Goal: Task Accomplishment & Management: Manage account settings

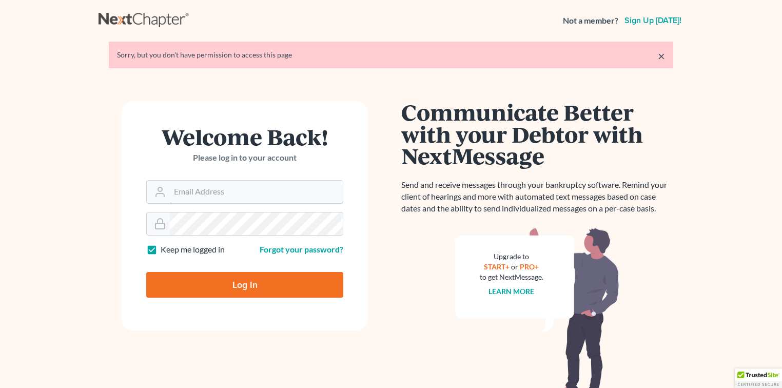
type input "[EMAIL_ADDRESS][DOMAIN_NAME]"
click at [229, 278] on input "Log In" at bounding box center [244, 285] width 197 height 26
type input "Thinking..."
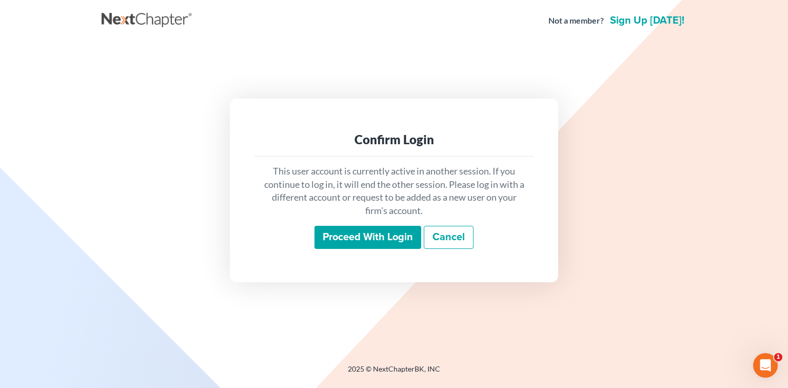
click at [345, 240] on input "Proceed with login" at bounding box center [368, 238] width 107 height 24
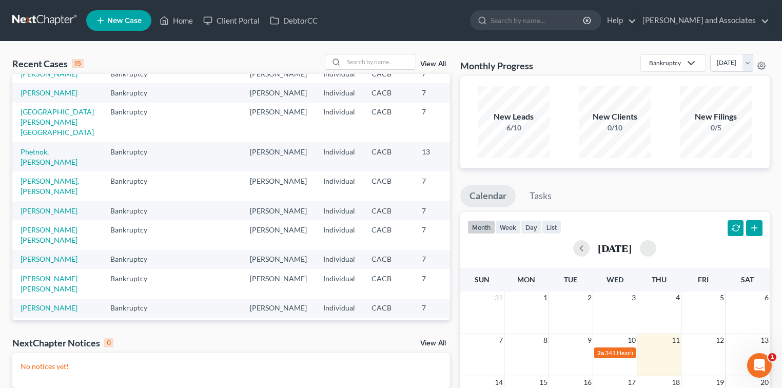
scroll to position [68, 0]
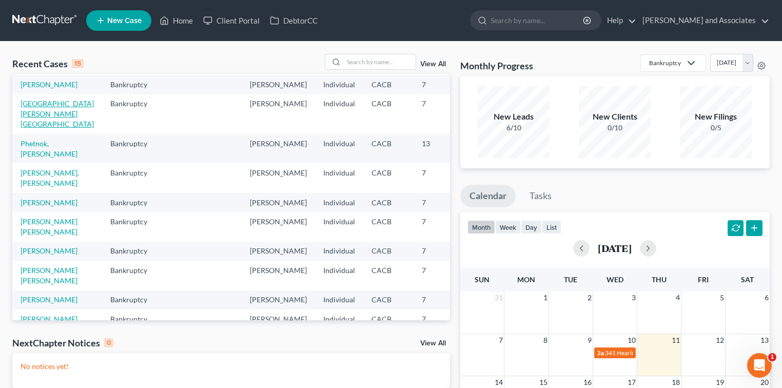
click at [35, 128] on link "Maldonado, Israel" at bounding box center [57, 113] width 73 height 29
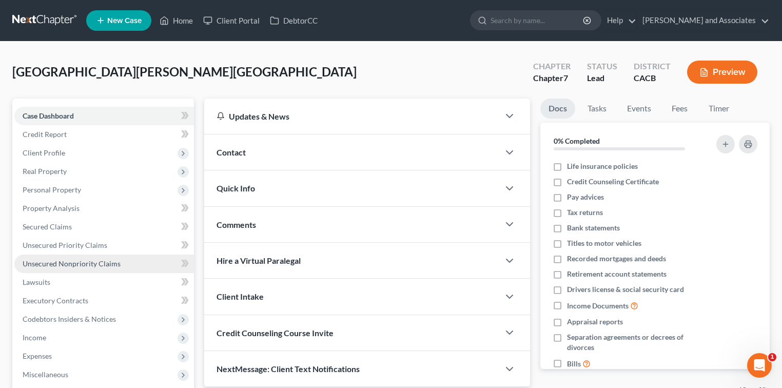
click at [93, 263] on span "Unsecured Nonpriority Claims" at bounding box center [72, 263] width 98 height 9
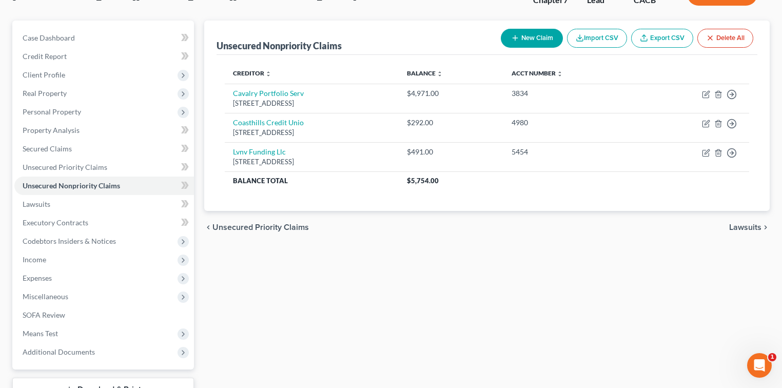
scroll to position [62, 0]
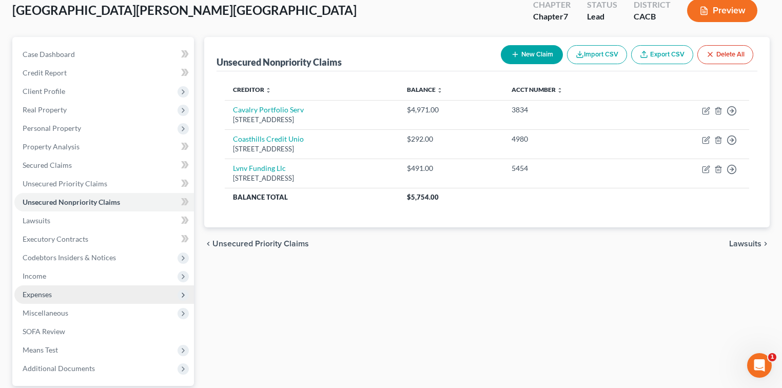
click at [47, 298] on span "Expenses" at bounding box center [37, 294] width 29 height 9
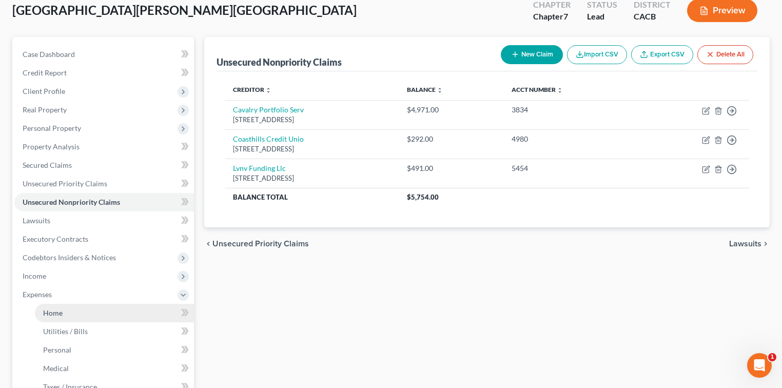
click at [91, 306] on link "Home" at bounding box center [114, 313] width 159 height 18
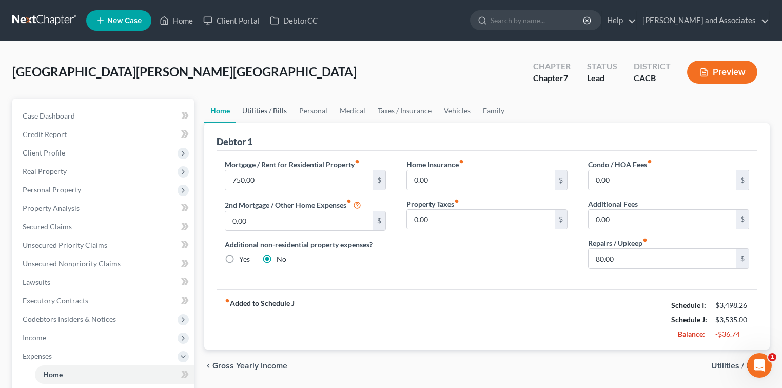
click at [265, 110] on link "Utilities / Bills" at bounding box center [264, 111] width 57 height 25
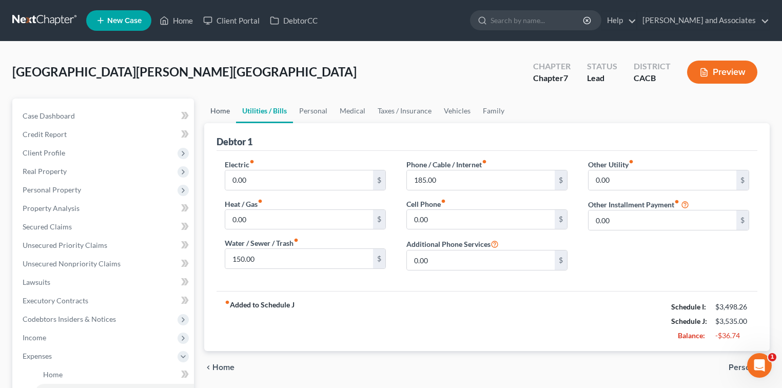
click at [226, 112] on link "Home" at bounding box center [220, 111] width 32 height 25
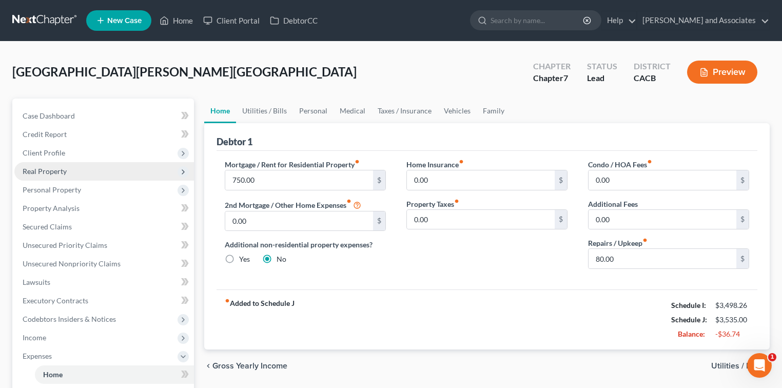
scroll to position [137, 0]
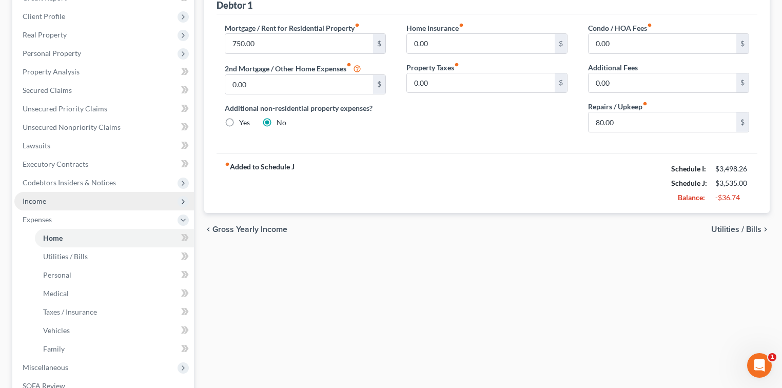
click at [63, 199] on span "Income" at bounding box center [104, 201] width 180 height 18
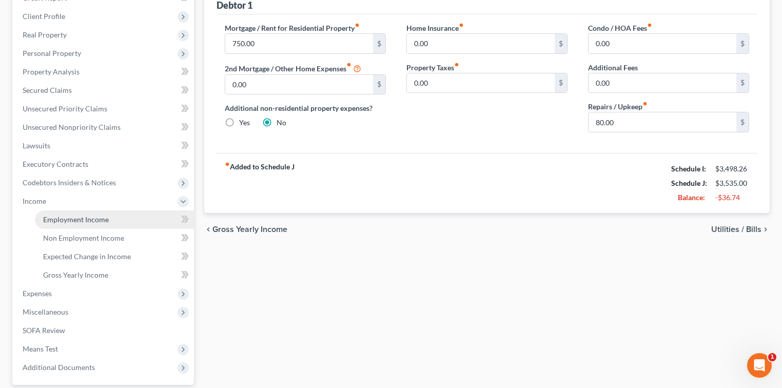
click at [112, 217] on link "Employment Income" at bounding box center [114, 219] width 159 height 18
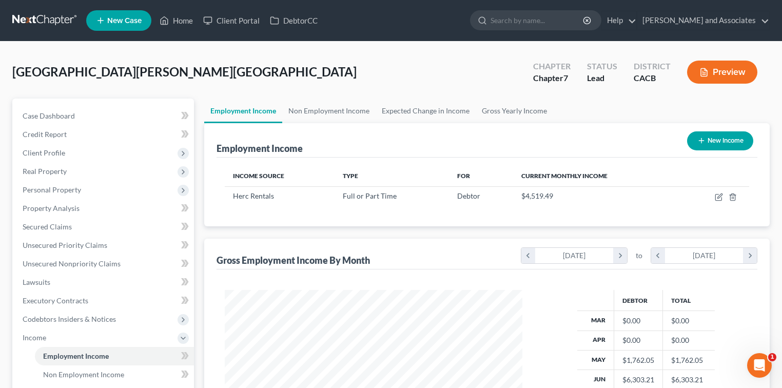
scroll to position [183, 318]
click at [717, 193] on icon "button" at bounding box center [719, 197] width 8 height 8
select select "0"
select select "9"
select select "3"
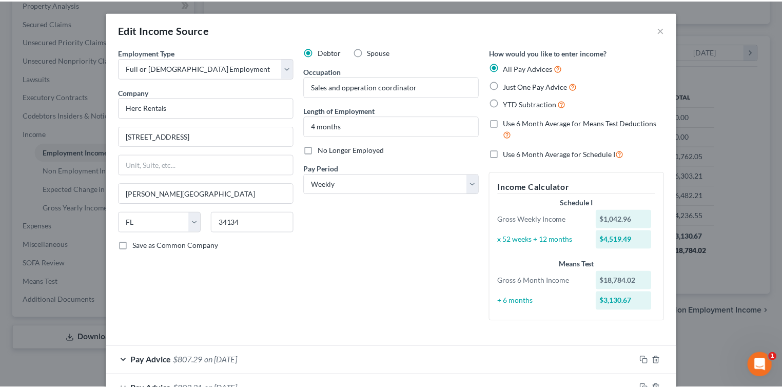
scroll to position [0, 0]
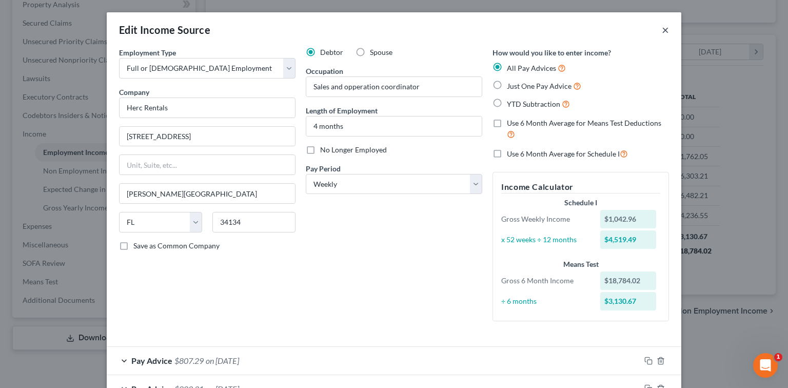
click at [666, 29] on button "×" at bounding box center [665, 30] width 7 height 12
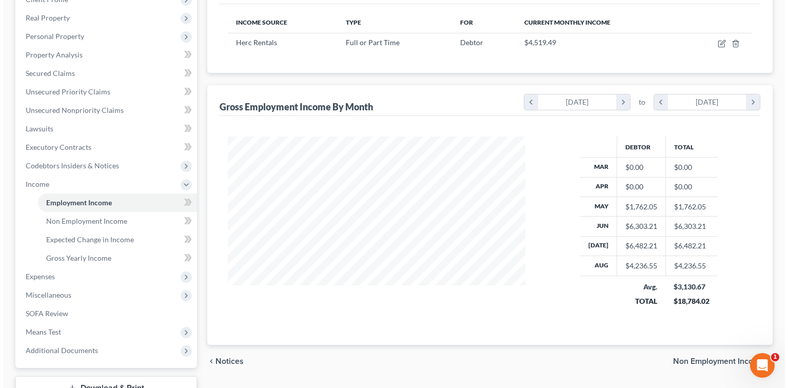
scroll to position [67, 0]
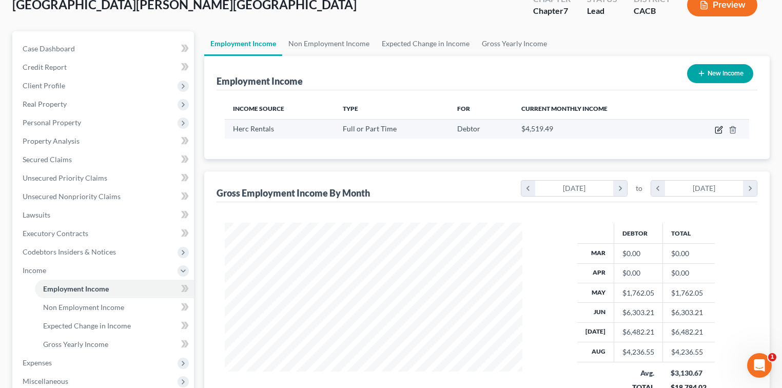
click at [719, 132] on icon "button" at bounding box center [719, 130] width 8 height 8
select select "0"
select select "9"
select select "3"
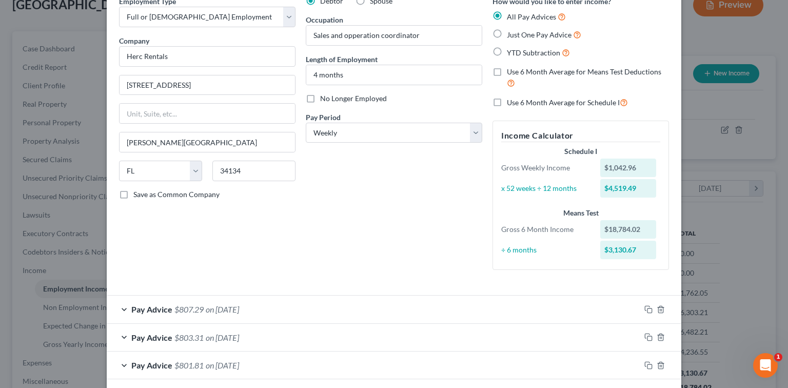
scroll to position [0, 0]
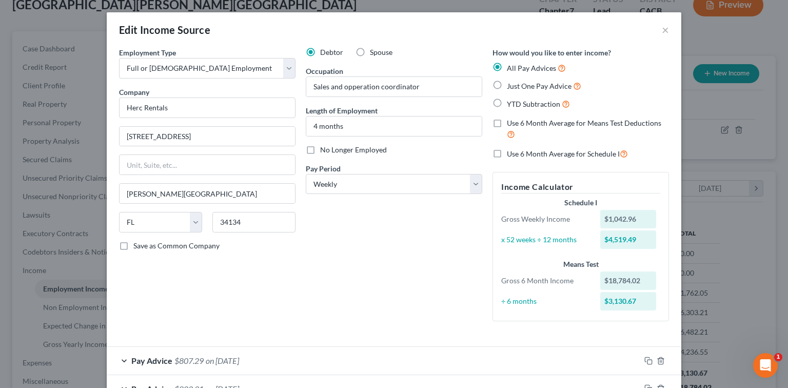
click at [507, 156] on label "Use 6 Month Average for Schedule I" at bounding box center [567, 154] width 121 height 12
click at [511, 155] on input "Use 6 Month Average for Schedule I" at bounding box center [514, 151] width 7 height 7
checkbox input "true"
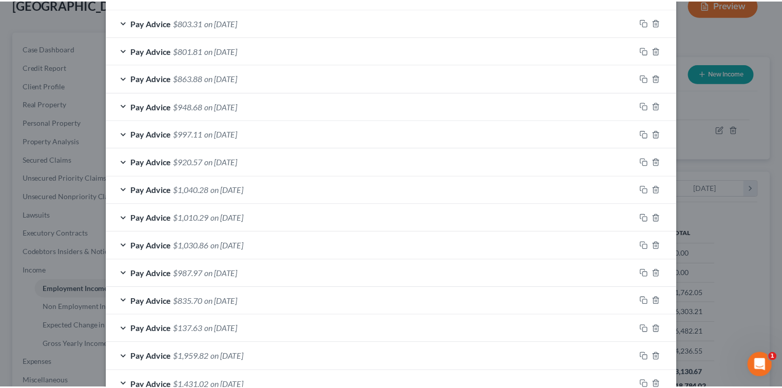
scroll to position [411, 0]
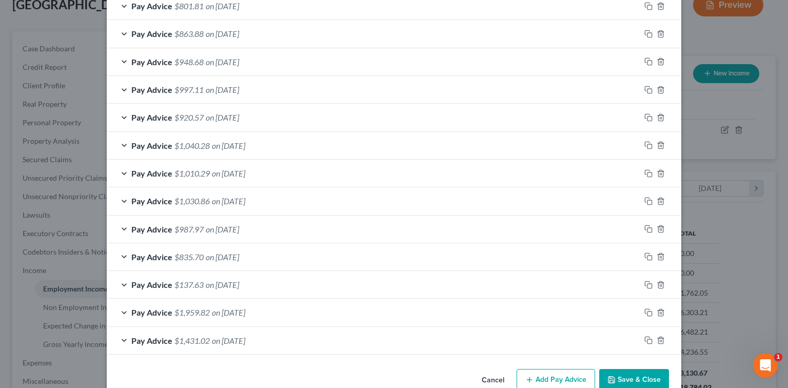
click at [632, 374] on button "Save & Close" at bounding box center [635, 380] width 70 height 22
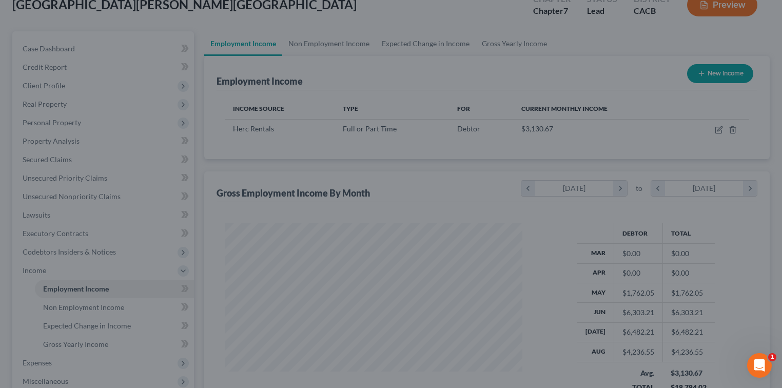
scroll to position [513153, 513018]
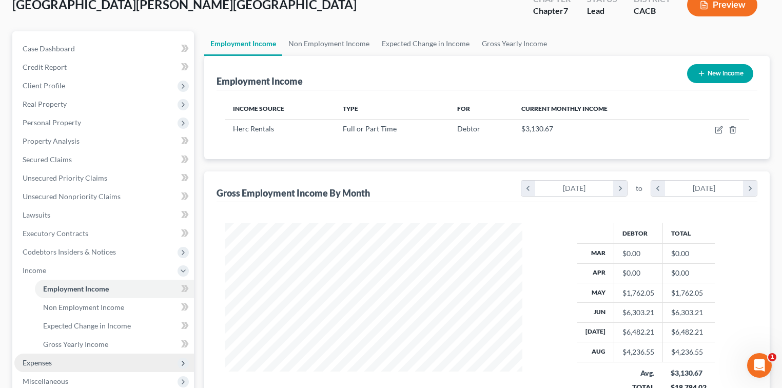
click at [53, 363] on span "Expenses" at bounding box center [104, 363] width 180 height 18
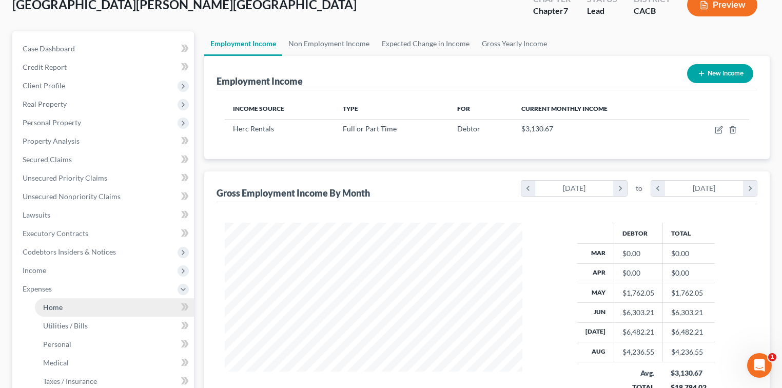
click at [89, 308] on link "Home" at bounding box center [114, 307] width 159 height 18
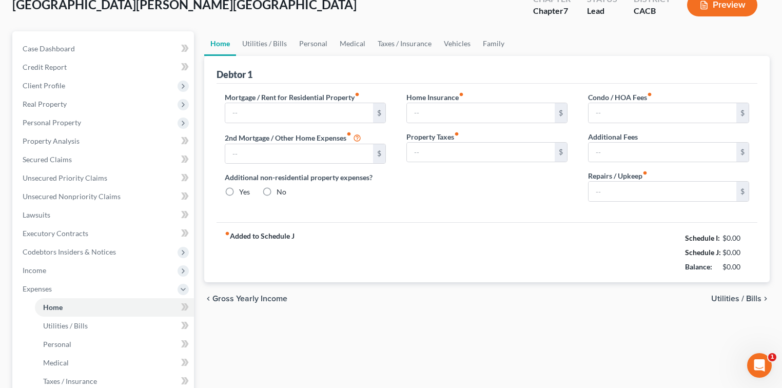
scroll to position [6, 0]
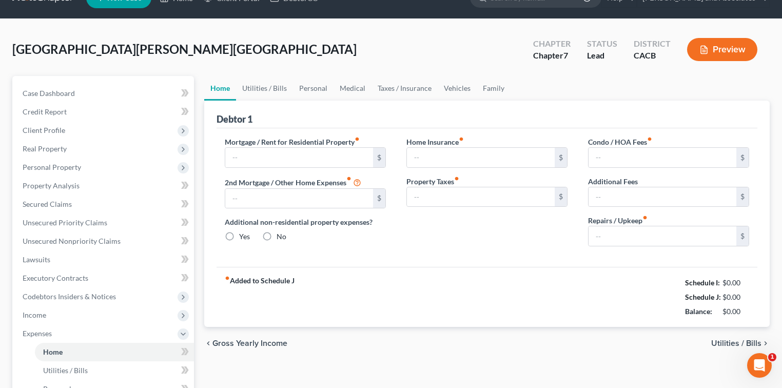
type input "750.00"
type input "0.00"
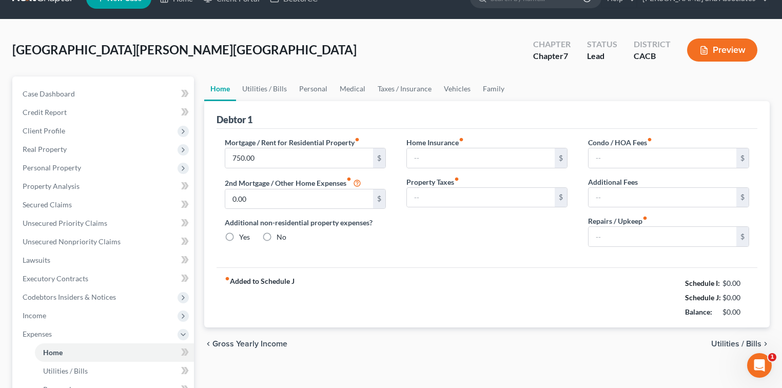
radio input "true"
type input "0.00"
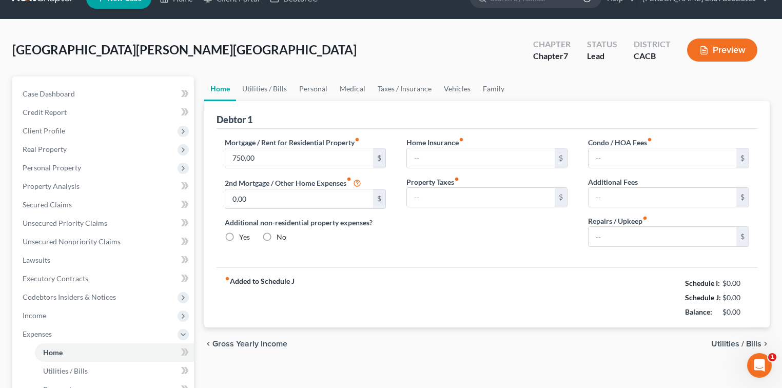
type input "80.00"
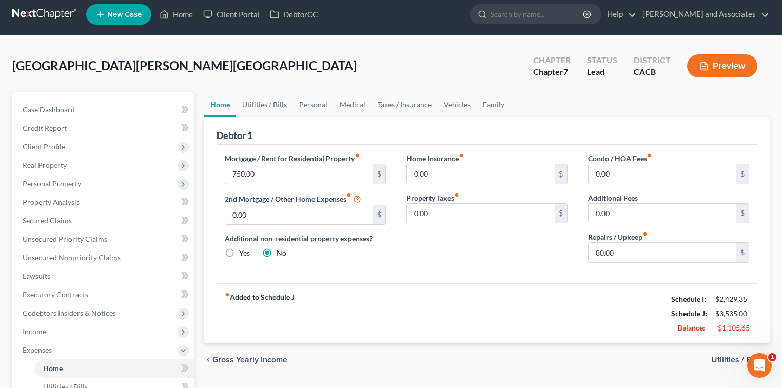
scroll to position [0, 0]
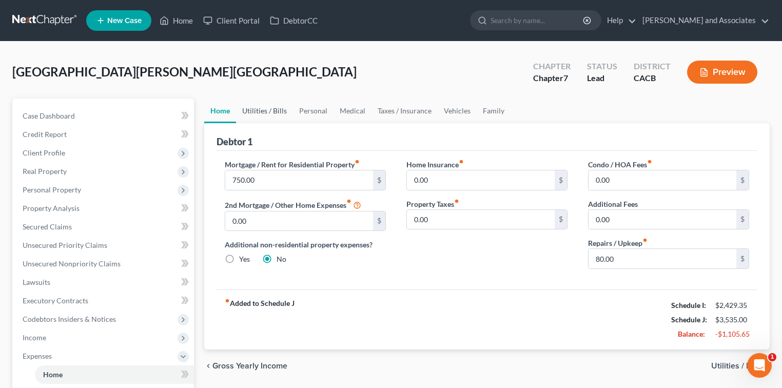
click at [266, 108] on link "Utilities / Bills" at bounding box center [264, 111] width 57 height 25
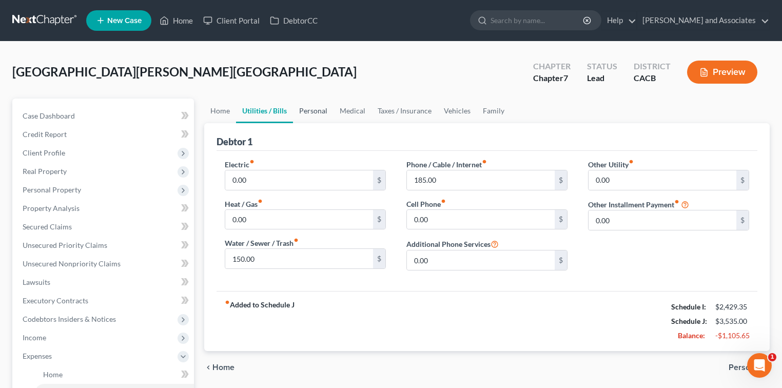
click at [311, 109] on link "Personal" at bounding box center [313, 111] width 41 height 25
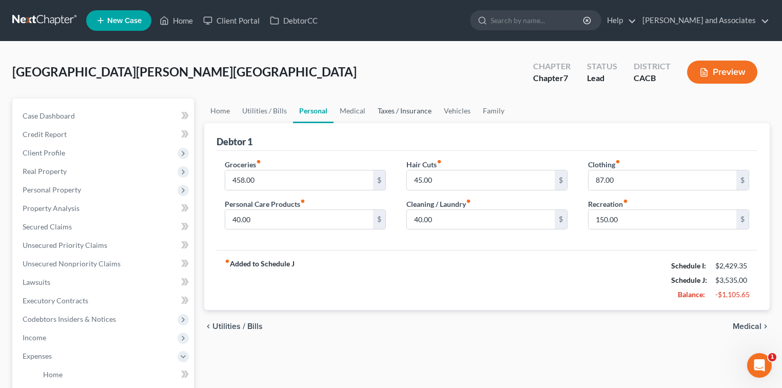
click at [372, 107] on link "Taxes / Insurance" at bounding box center [405, 111] width 66 height 25
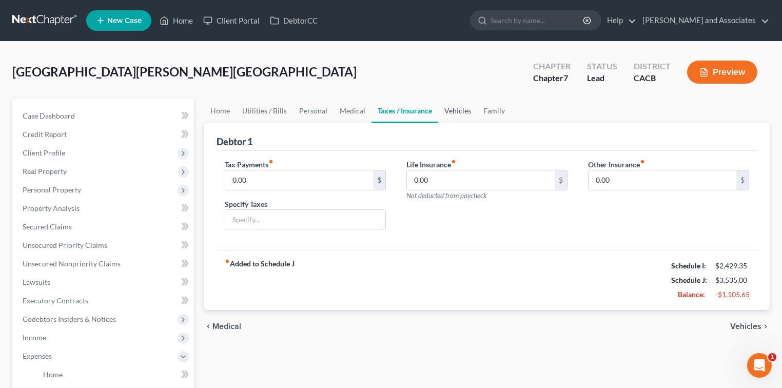
click at [470, 105] on link "Vehicles" at bounding box center [457, 111] width 39 height 25
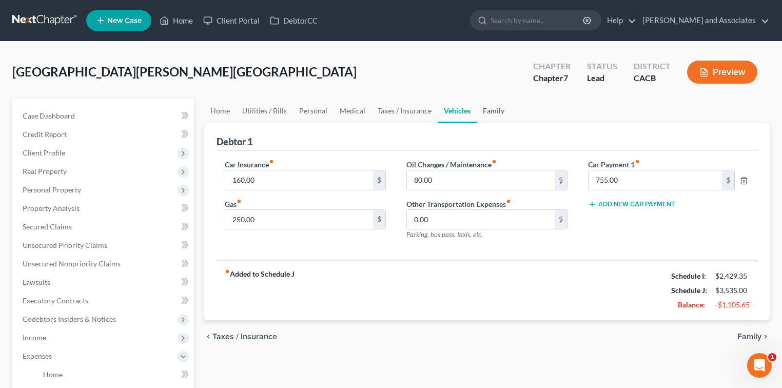
click at [492, 108] on link "Family" at bounding box center [494, 111] width 34 height 25
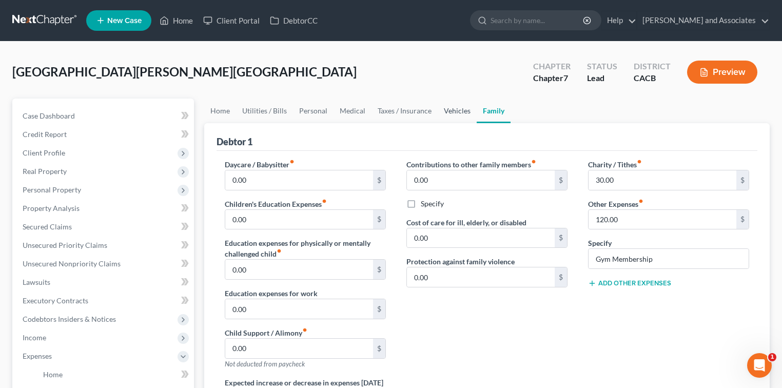
click at [465, 112] on link "Vehicles" at bounding box center [457, 111] width 39 height 25
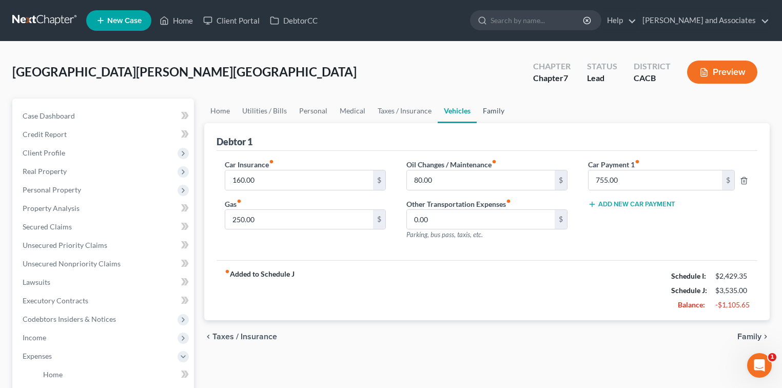
click at [501, 111] on link "Family" at bounding box center [494, 111] width 34 height 25
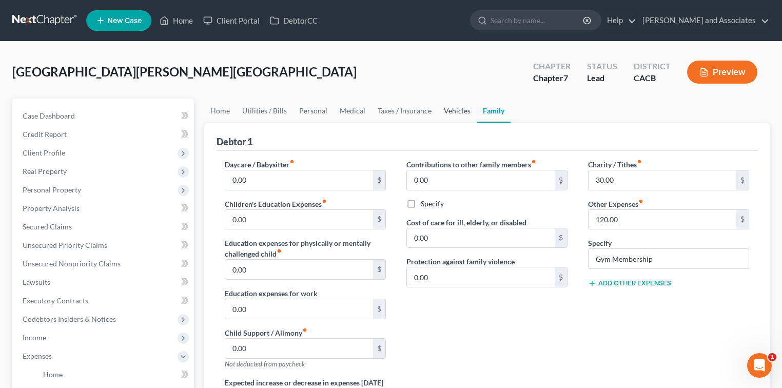
click at [453, 114] on link "Vehicles" at bounding box center [457, 111] width 39 height 25
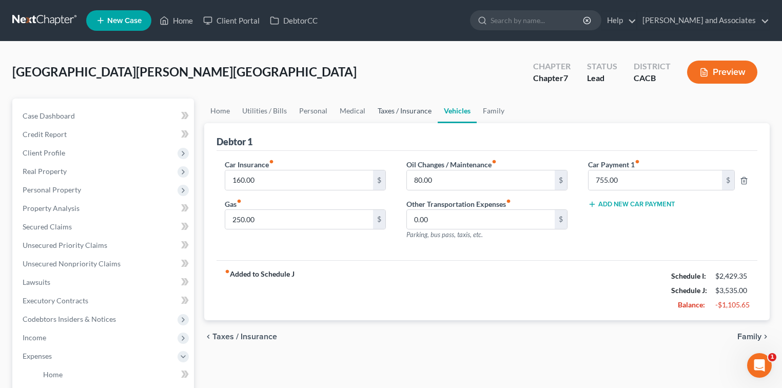
click at [400, 113] on link "Taxes / Insurance" at bounding box center [405, 111] width 66 height 25
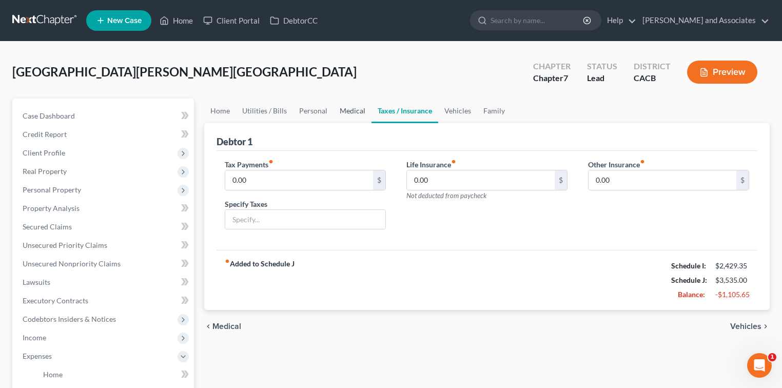
click at [345, 111] on link "Medical" at bounding box center [353, 111] width 38 height 25
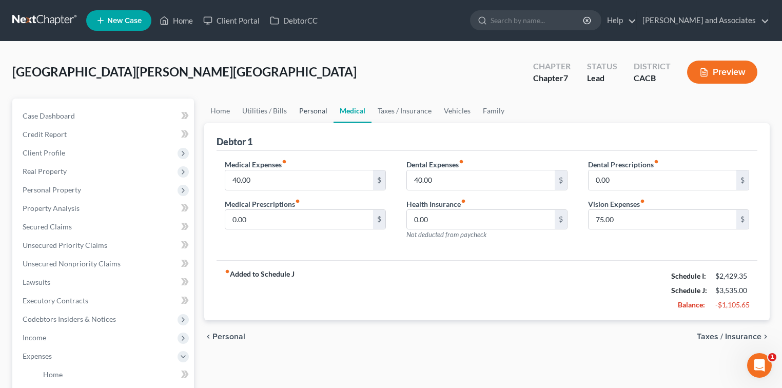
click at [309, 111] on link "Personal" at bounding box center [313, 111] width 41 height 25
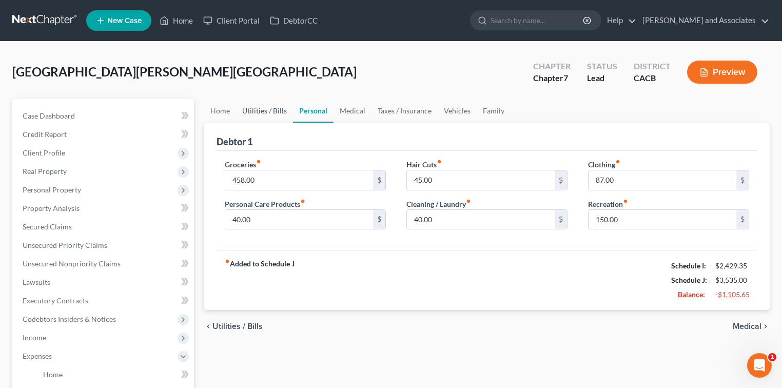
click at [276, 109] on link "Utilities / Bills" at bounding box center [264, 111] width 57 height 25
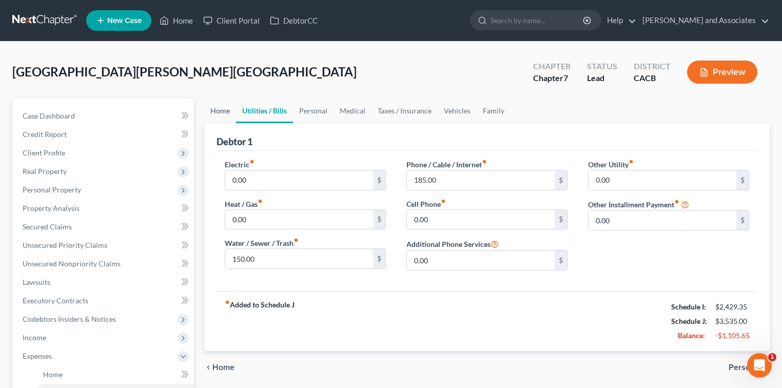
click at [216, 109] on link "Home" at bounding box center [220, 111] width 32 height 25
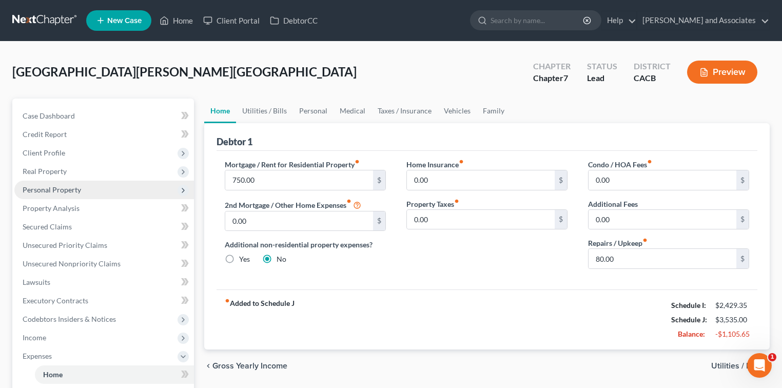
click at [39, 191] on span "Personal Property" at bounding box center [52, 189] width 59 height 9
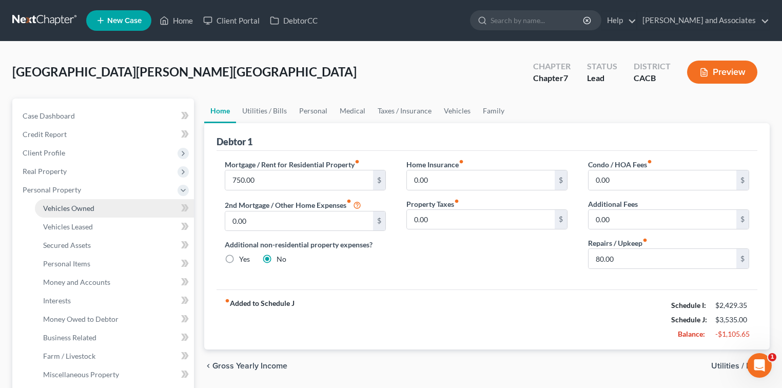
click at [75, 213] on link "Vehicles Owned" at bounding box center [114, 208] width 159 height 18
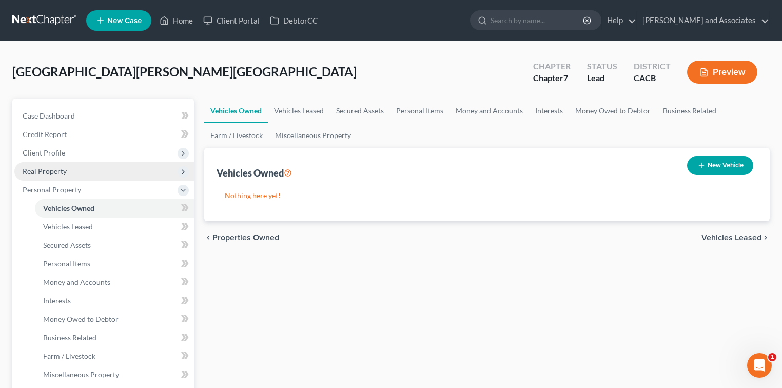
click at [94, 166] on span "Real Property" at bounding box center [104, 171] width 180 height 18
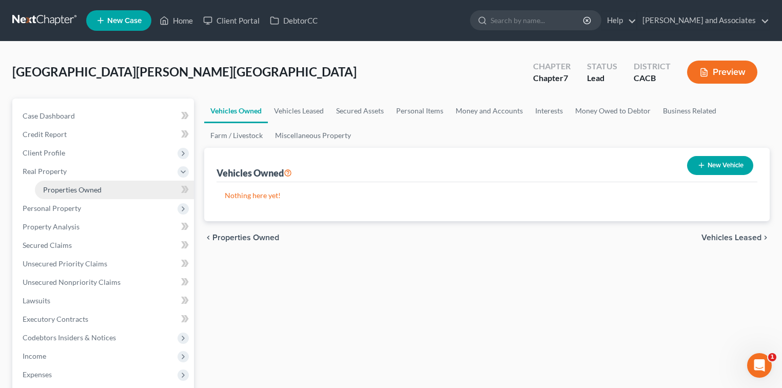
click at [108, 186] on link "Properties Owned" at bounding box center [114, 190] width 159 height 18
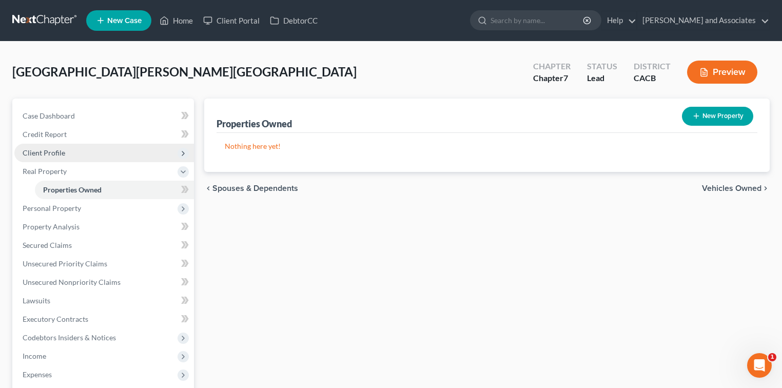
click at [94, 159] on span "Client Profile" at bounding box center [104, 153] width 180 height 18
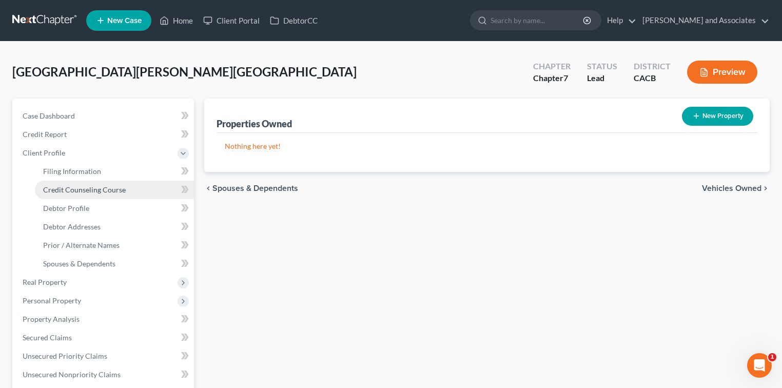
click at [121, 186] on span "Credit Counseling Course" at bounding box center [84, 189] width 83 height 9
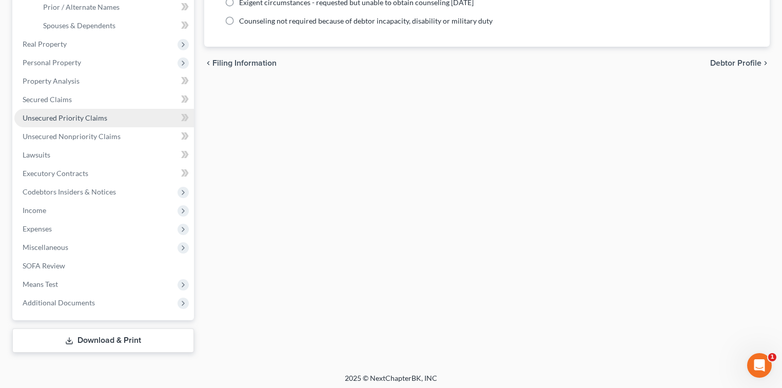
scroll to position [241, 0]
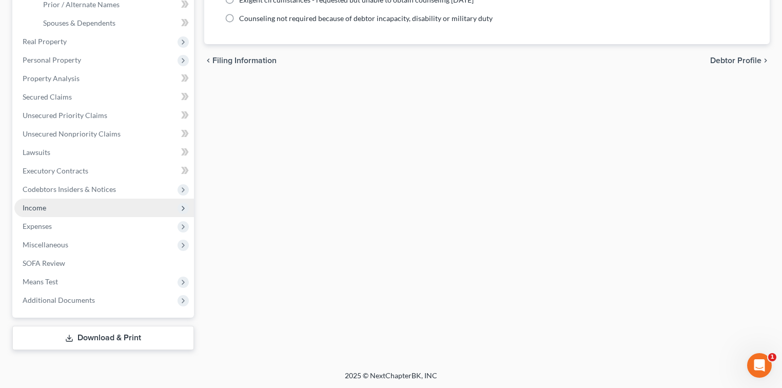
click at [102, 209] on span "Income" at bounding box center [104, 208] width 180 height 18
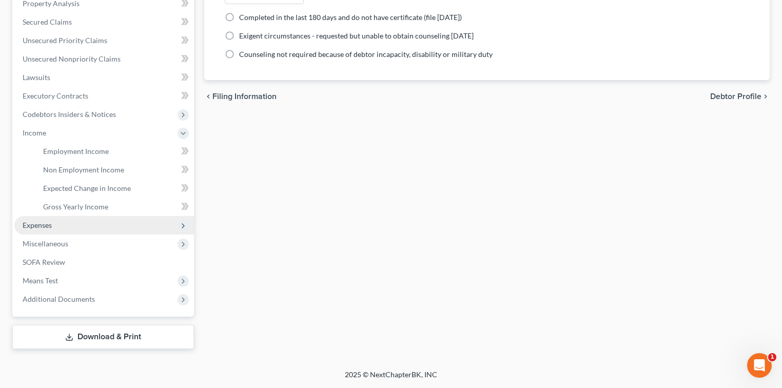
scroll to position [203, 0]
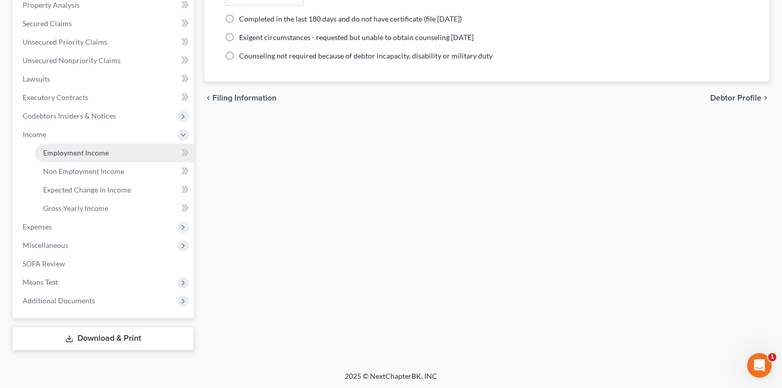
click at [90, 150] on span "Employment Income" at bounding box center [76, 152] width 66 height 9
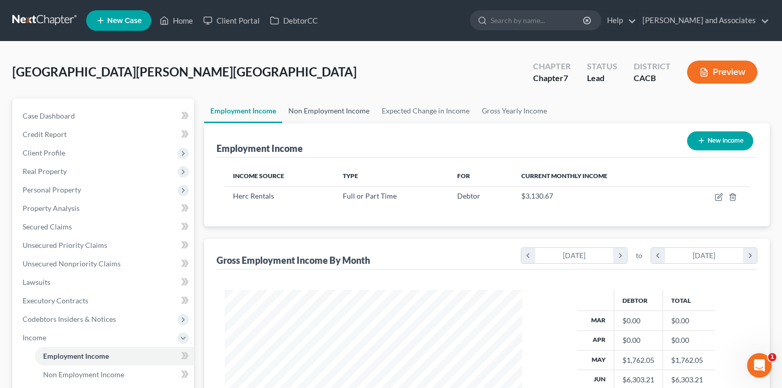
scroll to position [183, 318]
click at [335, 107] on link "Non Employment Income" at bounding box center [328, 111] width 93 height 25
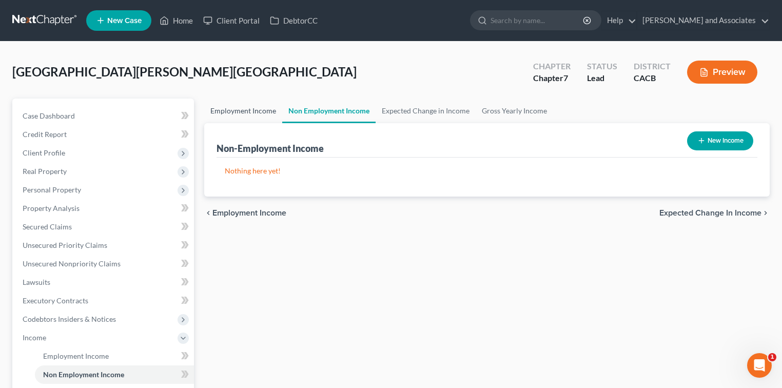
click at [246, 114] on link "Employment Income" at bounding box center [243, 111] width 78 height 25
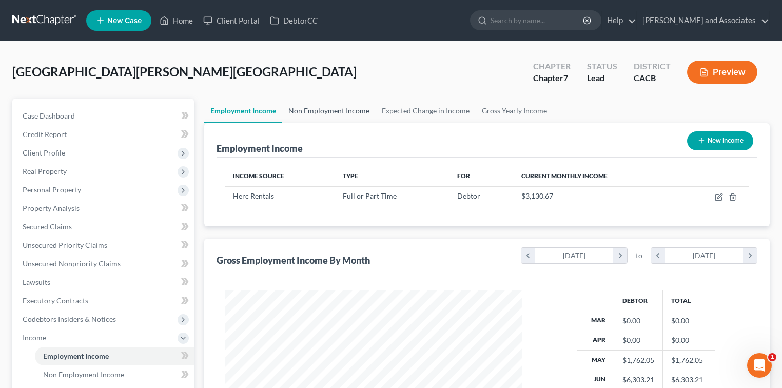
scroll to position [183, 318]
click at [409, 103] on link "Expected Change in Income" at bounding box center [426, 111] width 100 height 25
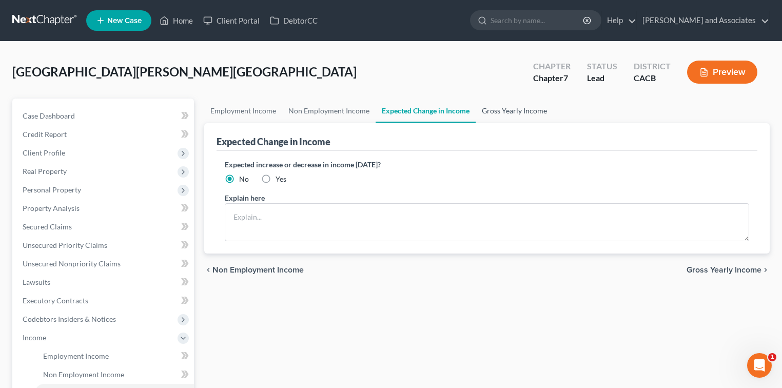
click at [499, 107] on link "Gross Yearly Income" at bounding box center [515, 111] width 78 height 25
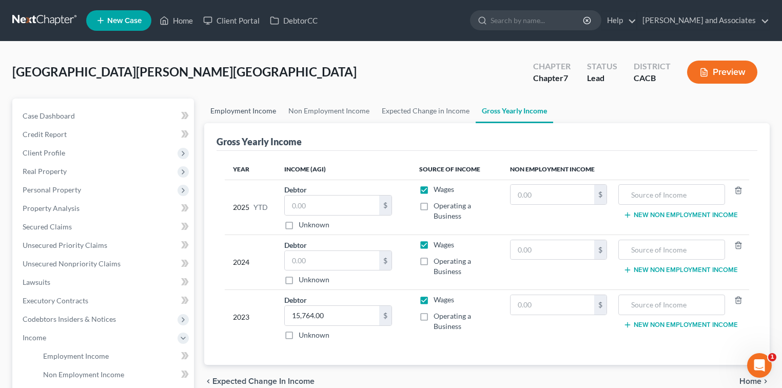
click at [257, 111] on link "Employment Income" at bounding box center [243, 111] width 78 height 25
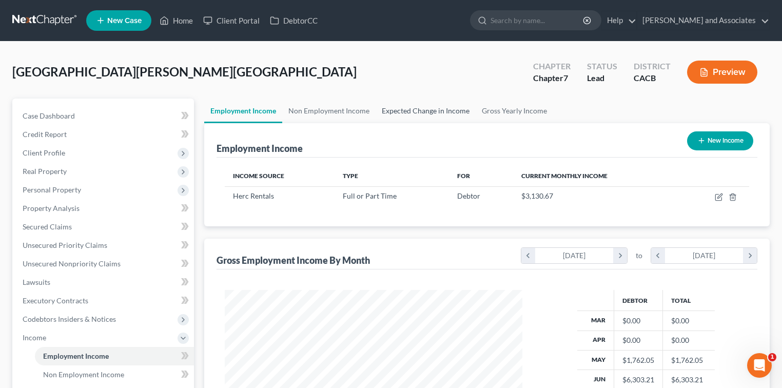
scroll to position [183, 318]
click at [423, 115] on link "Expected Change in Income" at bounding box center [426, 111] width 100 height 25
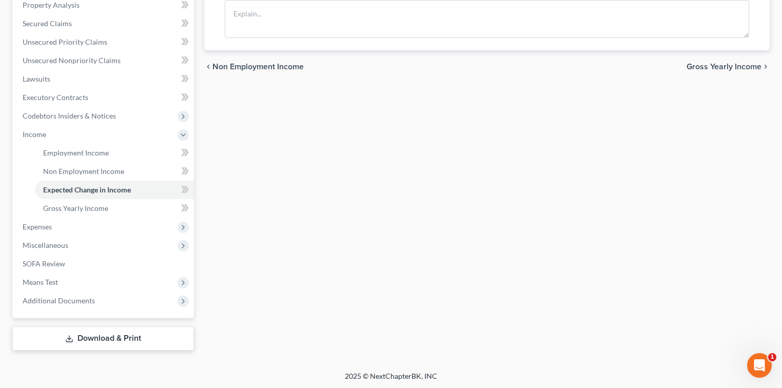
scroll to position [204, 0]
click at [53, 226] on span "Expenses" at bounding box center [104, 226] width 180 height 18
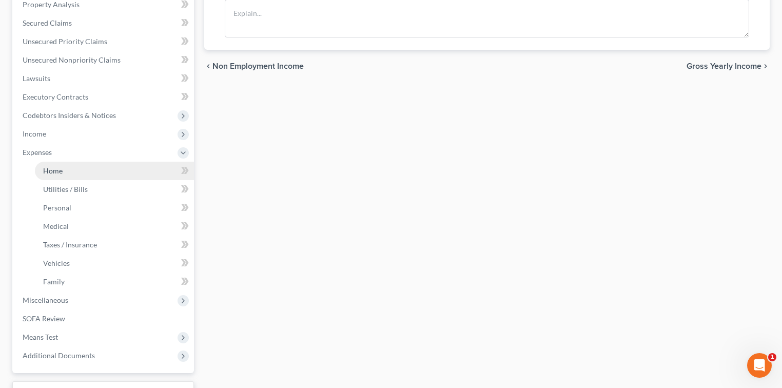
click at [101, 170] on link "Home" at bounding box center [114, 171] width 159 height 18
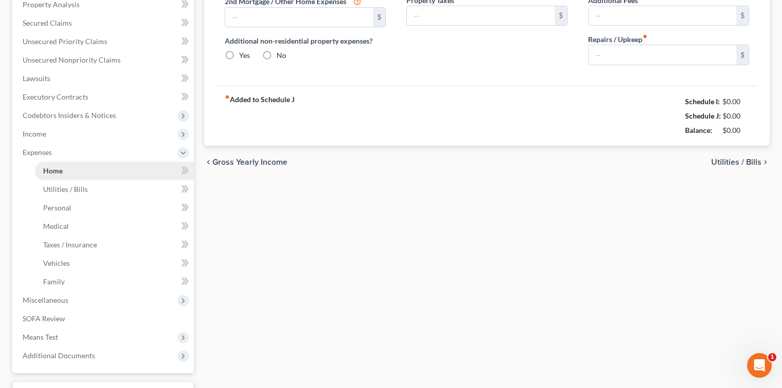
scroll to position [16, 0]
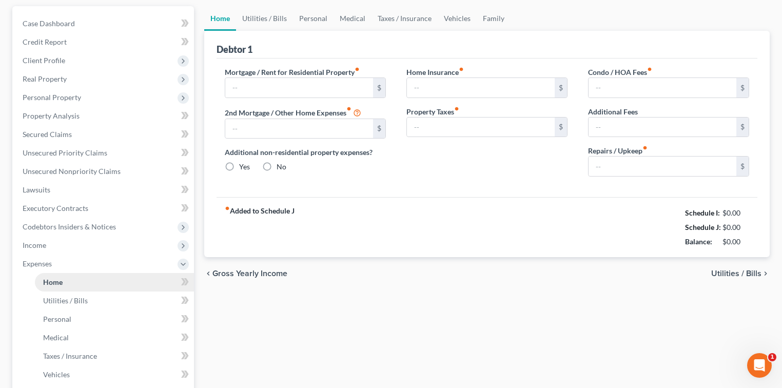
type input "750.00"
type input "0.00"
radio input "true"
type input "0.00"
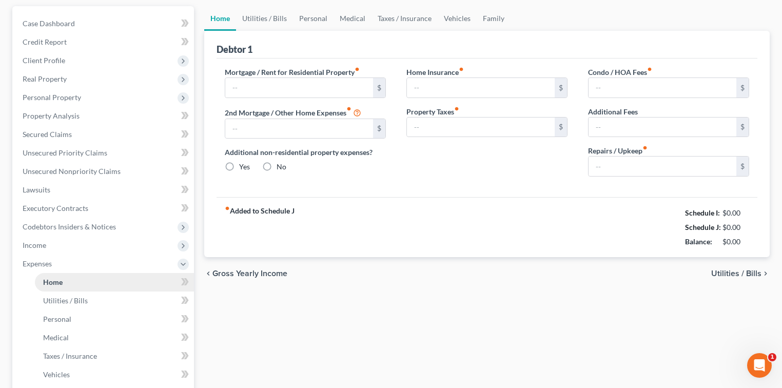
type input "0.00"
type input "80.00"
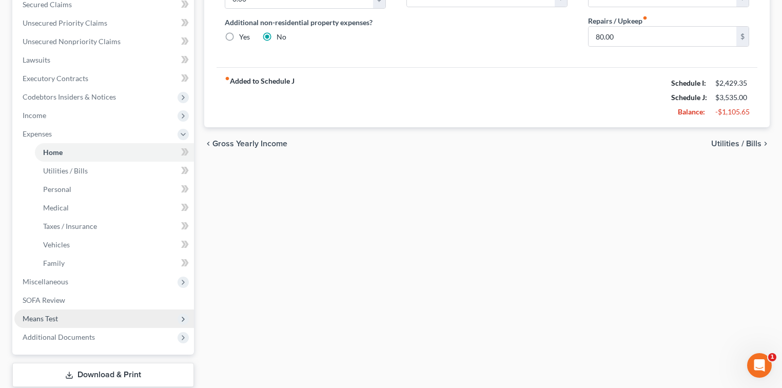
scroll to position [259, 0]
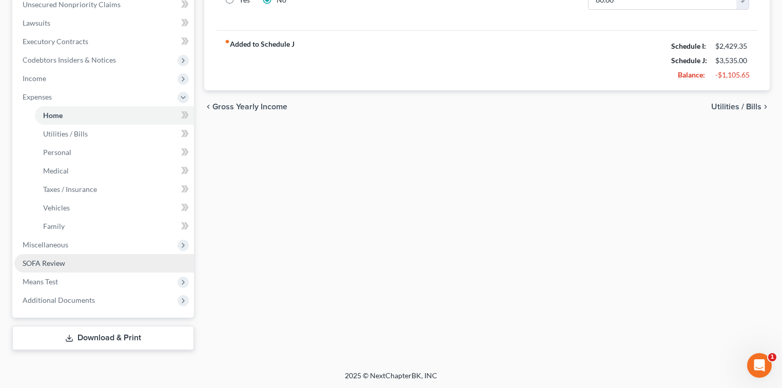
click at [72, 263] on link "SOFA Review" at bounding box center [104, 263] width 180 height 18
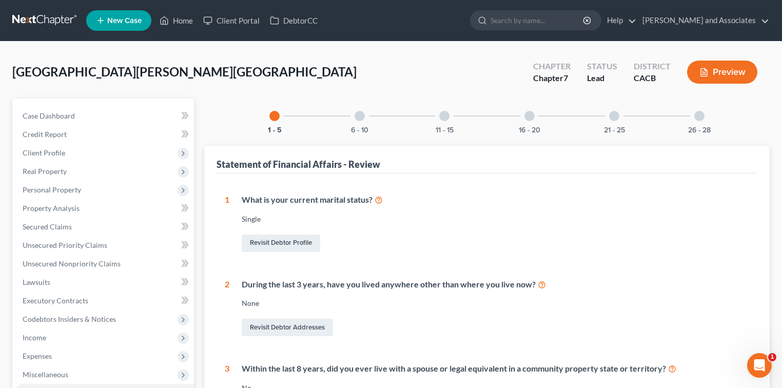
click at [604, 119] on div "21 - 25" at bounding box center [614, 116] width 35 height 35
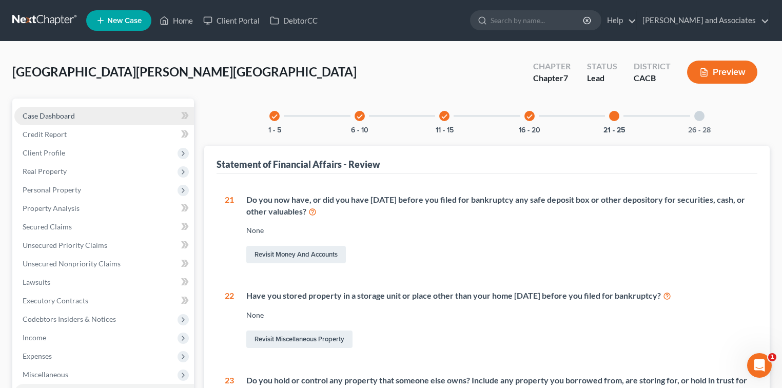
drag, startPoint x: 64, startPoint y: 113, endPoint x: 78, endPoint y: 113, distance: 13.9
click at [64, 113] on span "Case Dashboard" at bounding box center [49, 115] width 52 height 9
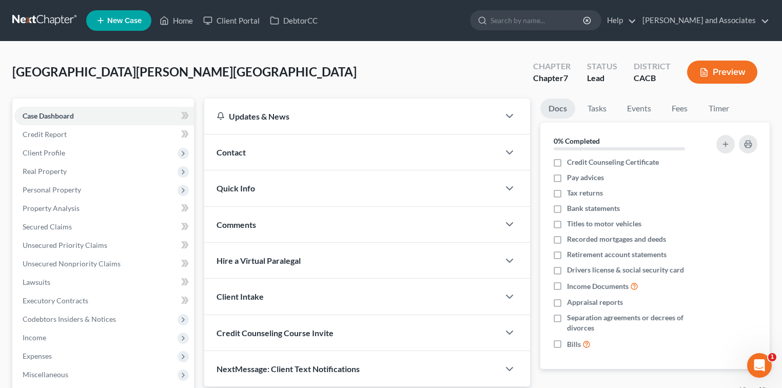
click at [64, 27] on link at bounding box center [45, 20] width 66 height 18
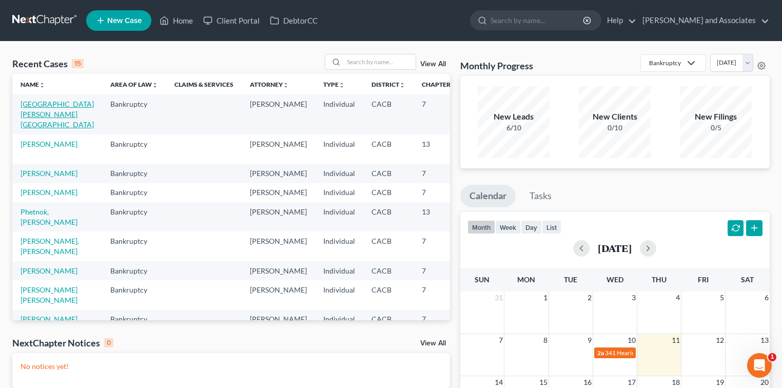
click at [51, 106] on link "Maldonado, Israel" at bounding box center [57, 114] width 73 height 29
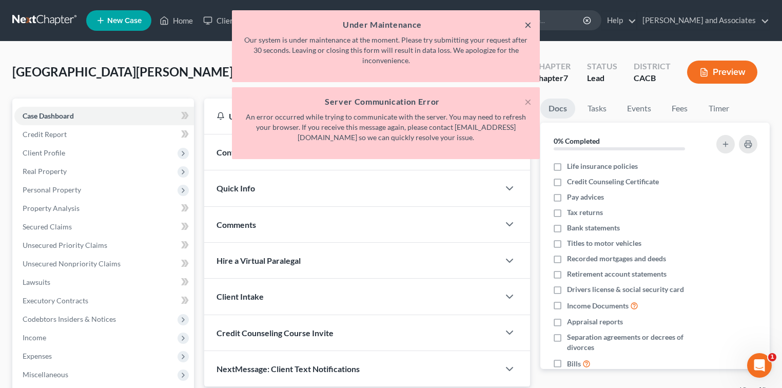
click at [528, 27] on button "×" at bounding box center [528, 24] width 7 height 12
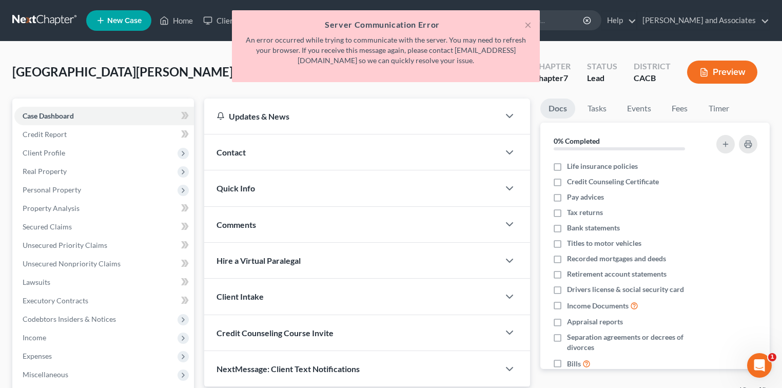
click at [39, 20] on div "× Server Communication Error An error occurred while trying to communicate with…" at bounding box center [386, 48] width 782 height 77
click at [52, 24] on div "× Server Communication Error An error occurred while trying to communicate with…" at bounding box center [386, 48] width 782 height 77
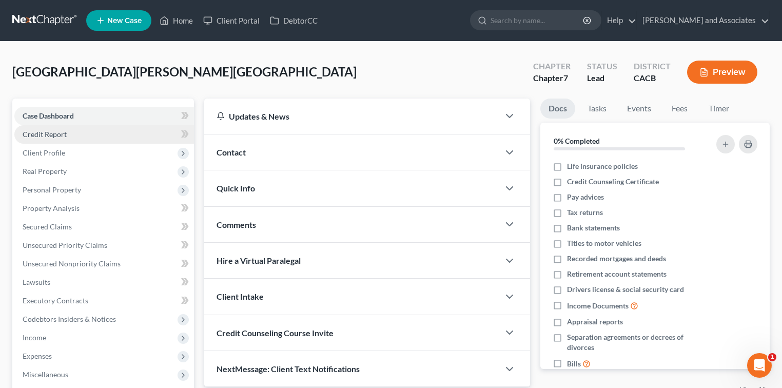
click at [40, 140] on link "Credit Report" at bounding box center [104, 134] width 180 height 18
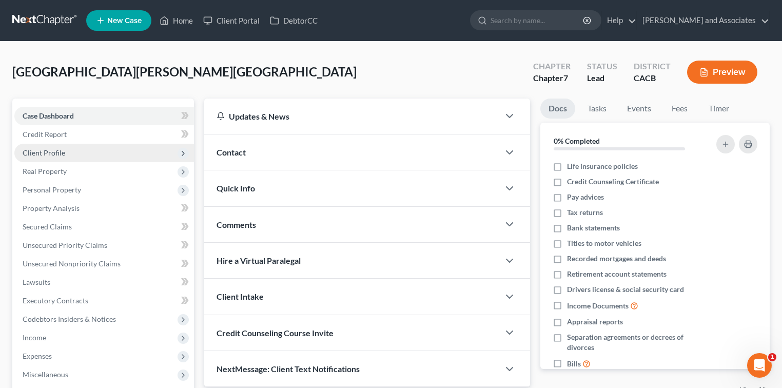
click at [47, 155] on span "Client Profile" at bounding box center [44, 152] width 43 height 9
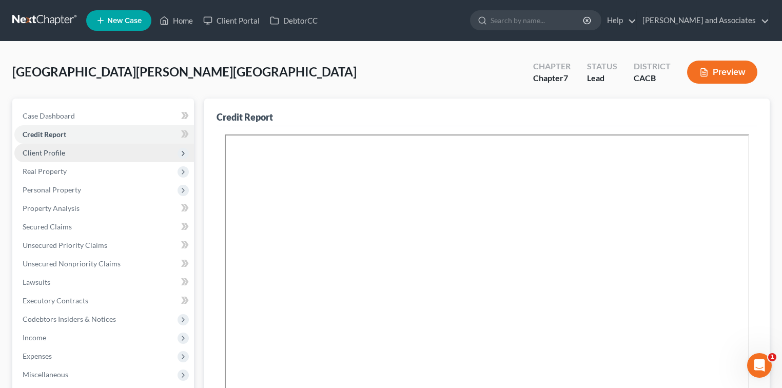
click at [66, 150] on span "Client Profile" at bounding box center [104, 153] width 180 height 18
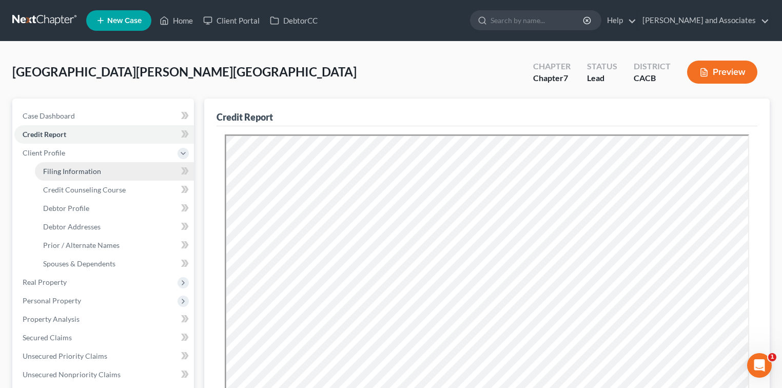
click at [74, 167] on span "Filing Information" at bounding box center [72, 171] width 58 height 9
select select "1"
select select "0"
select select "4"
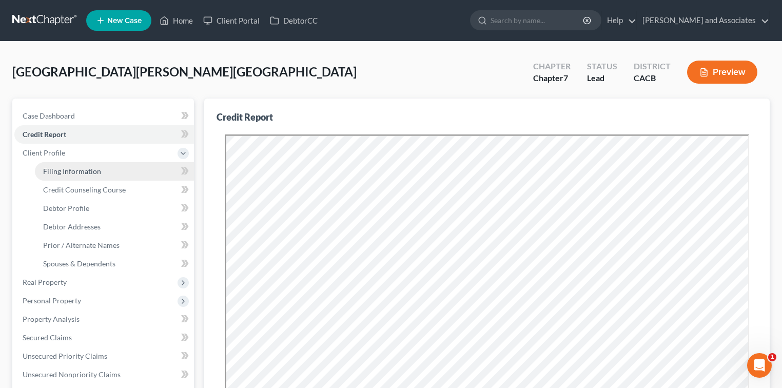
select select "0"
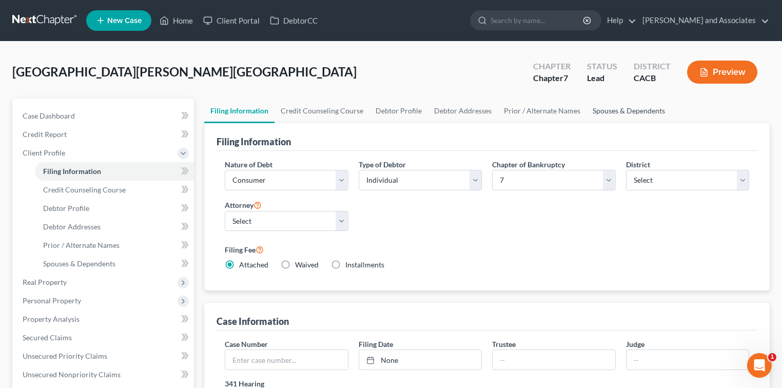
click at [614, 109] on link "Spouses & Dependents" at bounding box center [629, 111] width 85 height 25
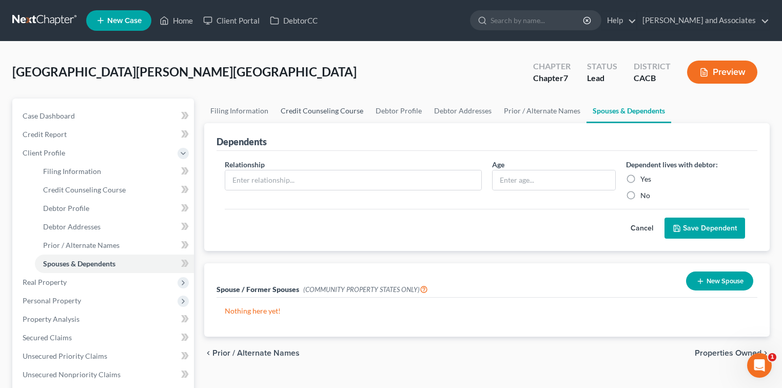
click at [297, 115] on link "Credit Counseling Course" at bounding box center [322, 111] width 95 height 25
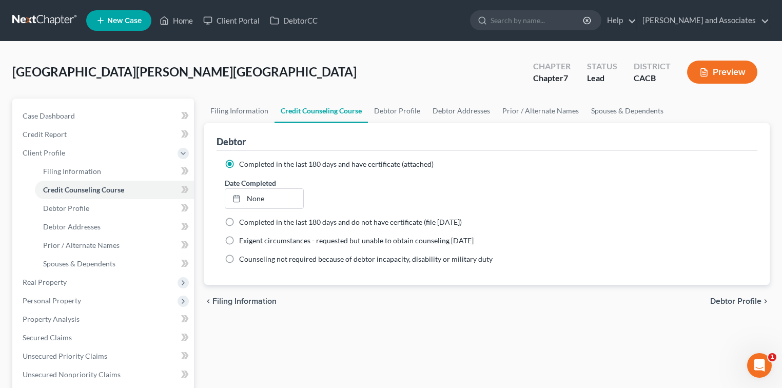
click at [119, 84] on div "Maldonado, Israel Upgraded Chapter Chapter 7 Status Lead District CACB Preview" at bounding box center [391, 76] width 758 height 45
click at [55, 23] on link at bounding box center [45, 20] width 66 height 18
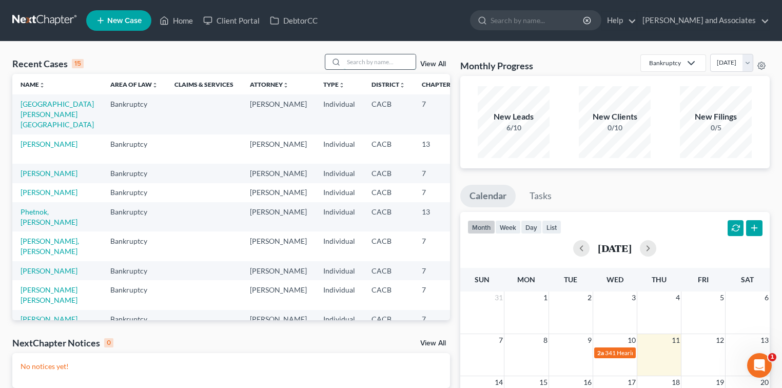
click at [396, 63] on input "search" at bounding box center [380, 61] width 72 height 15
click at [29, 176] on link "Nunn, Allison" at bounding box center [49, 173] width 57 height 9
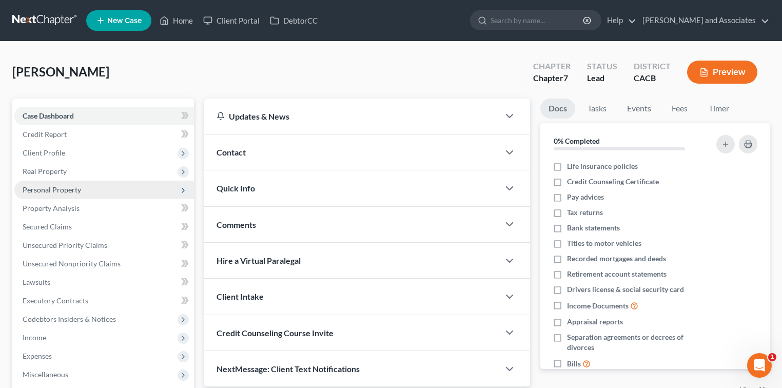
click at [100, 189] on span "Personal Property" at bounding box center [104, 190] width 180 height 18
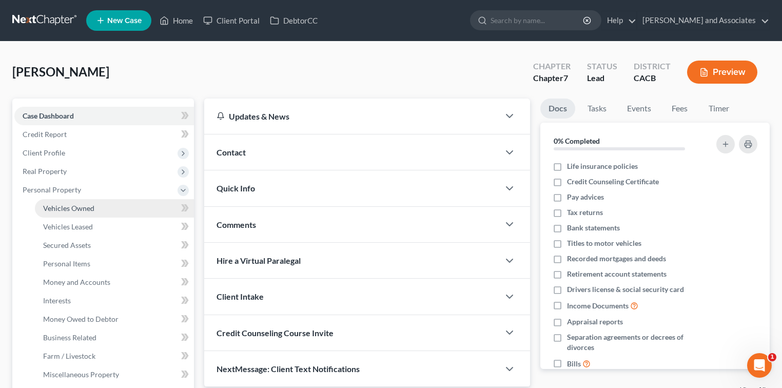
click at [108, 199] on link "Vehicles Owned" at bounding box center [114, 208] width 159 height 18
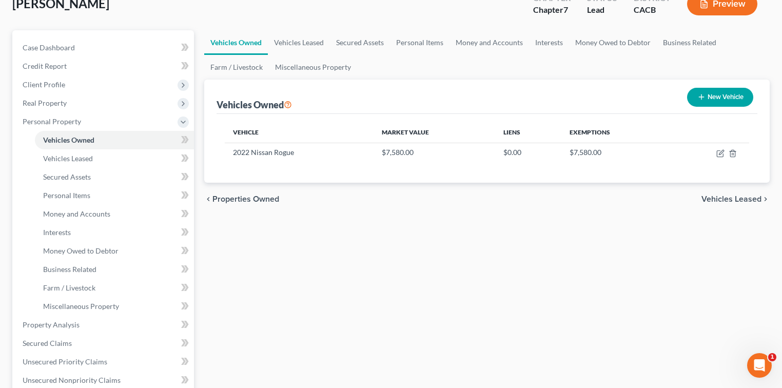
scroll to position [315, 0]
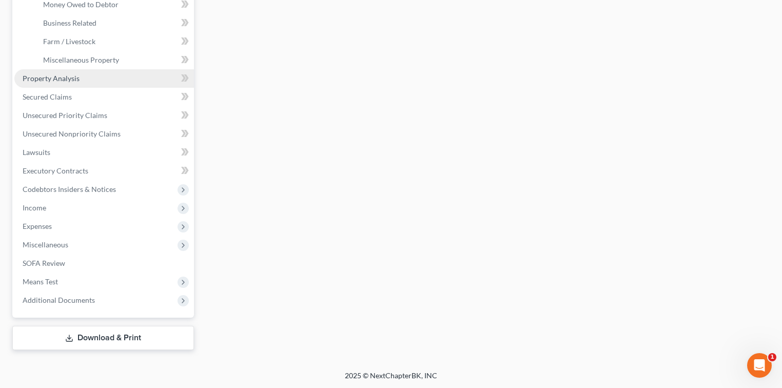
click at [69, 78] on span "Property Analysis" at bounding box center [51, 78] width 57 height 9
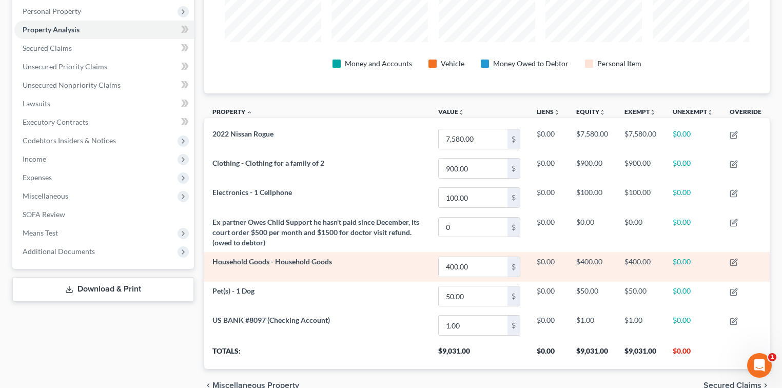
scroll to position [161, 0]
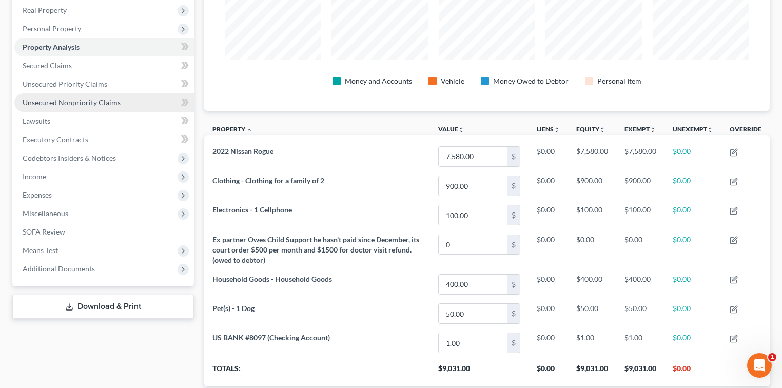
click at [71, 100] on span "Unsecured Nonpriority Claims" at bounding box center [72, 102] width 98 height 9
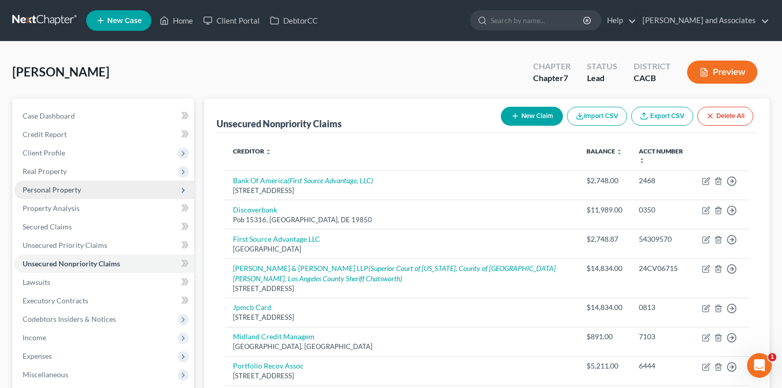
click at [83, 185] on span "Personal Property" at bounding box center [104, 190] width 180 height 18
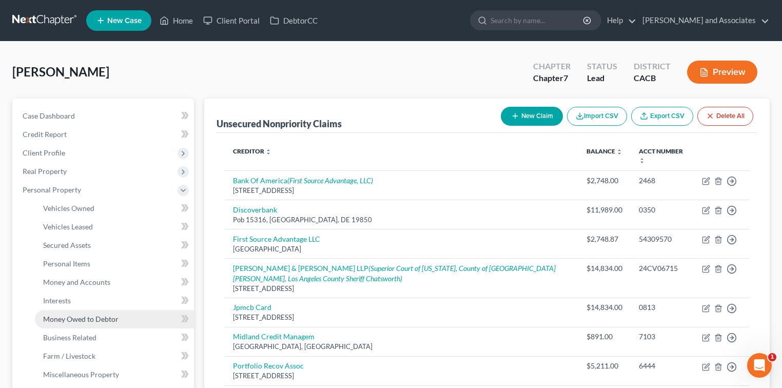
click at [107, 323] on link "Money Owed to Debtor" at bounding box center [114, 319] width 159 height 18
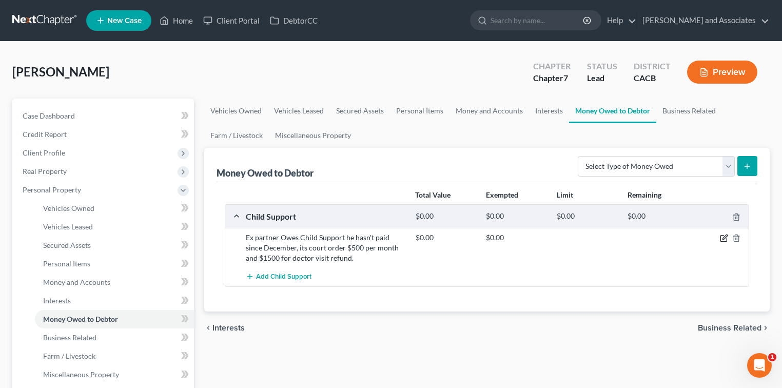
click at [724, 239] on icon "button" at bounding box center [724, 238] width 8 height 8
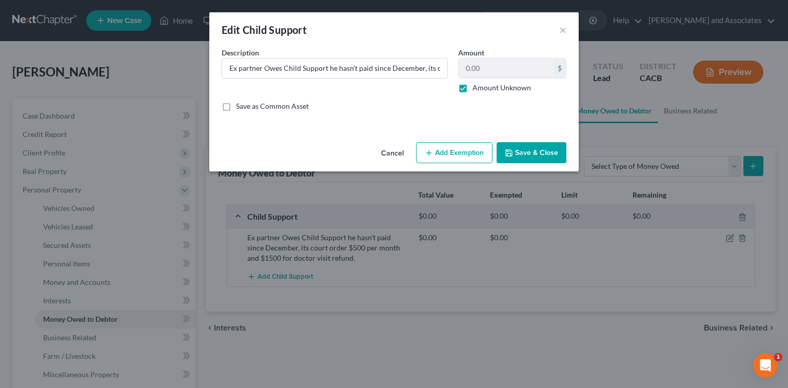
click at [473, 87] on label "Amount Unknown" at bounding box center [502, 88] width 59 height 10
click at [477, 87] on input "Amount Unknown" at bounding box center [480, 86] width 7 height 7
checkbox input "false"
type input "1.00"
click at [464, 152] on button "Add Exemption" at bounding box center [454, 153] width 76 height 22
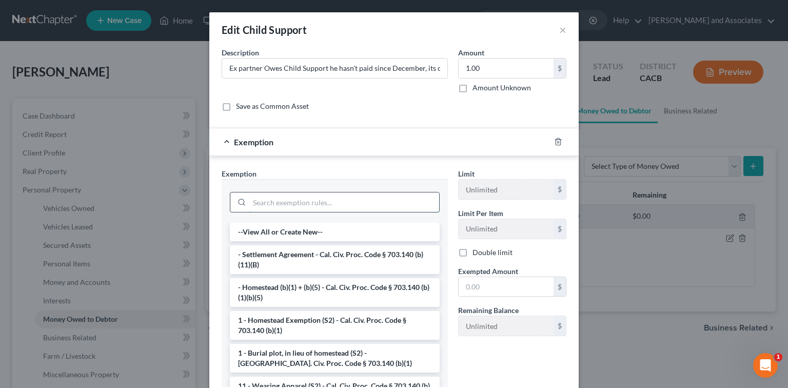
click at [357, 199] on input "search" at bounding box center [344, 203] width 190 height 20
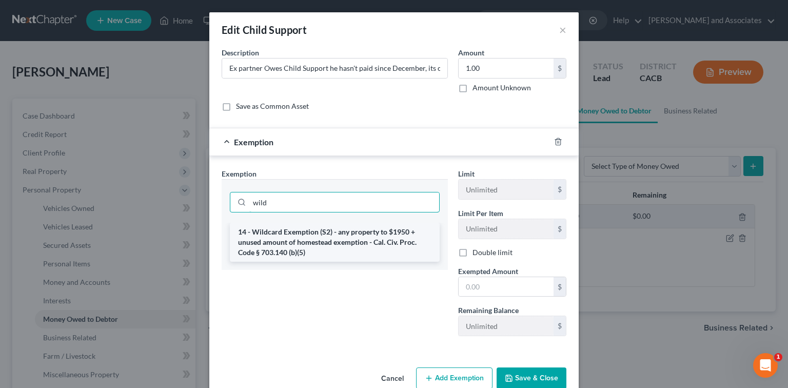
type input "wild"
click at [366, 235] on li "14 - Wildcard Exemption (S2) - any property to $1950 + unused amount of homeste…" at bounding box center [335, 242] width 210 height 39
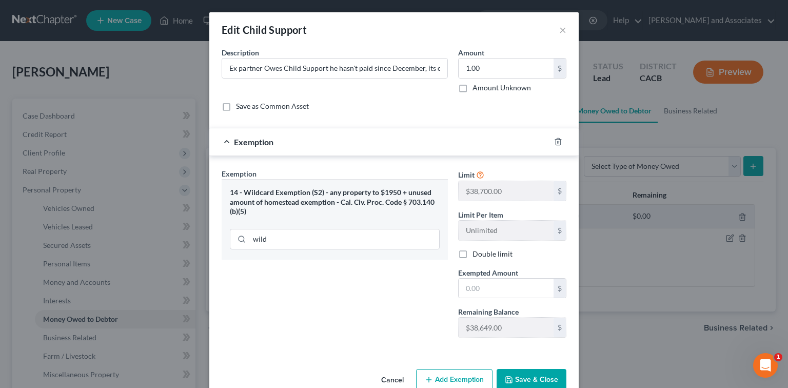
click at [494, 273] on span "Exempted Amount" at bounding box center [488, 272] width 60 height 9
click at [512, 297] on input "text" at bounding box center [506, 289] width 95 height 20
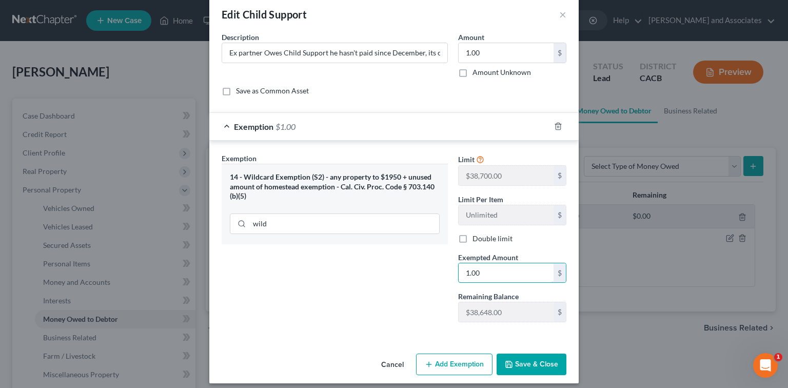
scroll to position [7, 0]
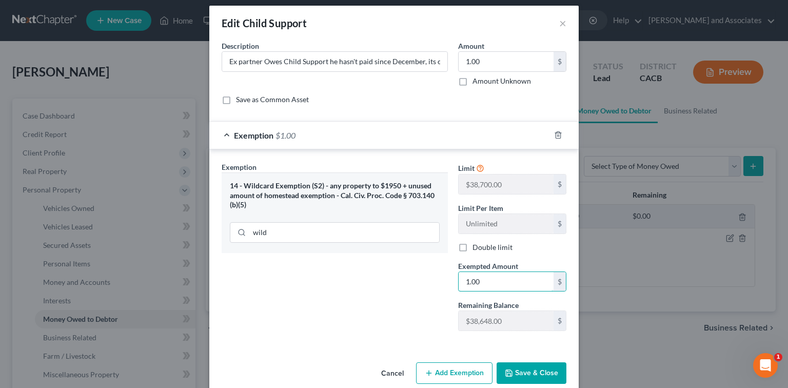
type input "1.00"
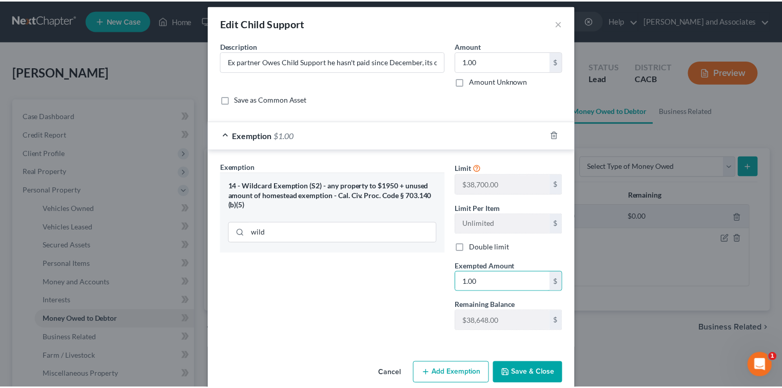
scroll to position [0, 0]
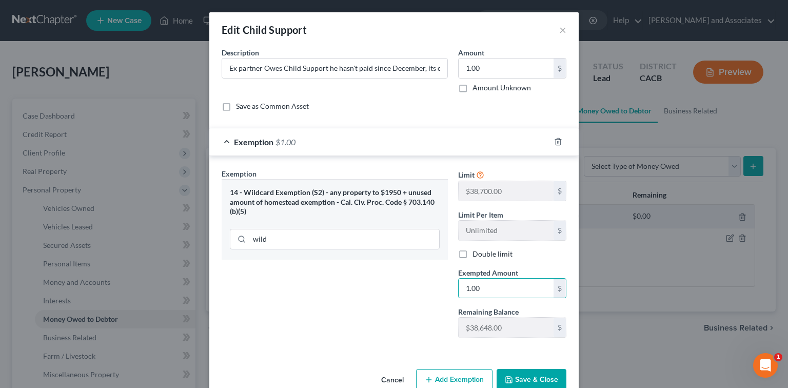
click at [513, 358] on div "An exemption set must first be selected from the Filing Information section. Co…" at bounding box center [394, 206] width 370 height 318
click at [515, 387] on button "Save & Close" at bounding box center [532, 380] width 70 height 22
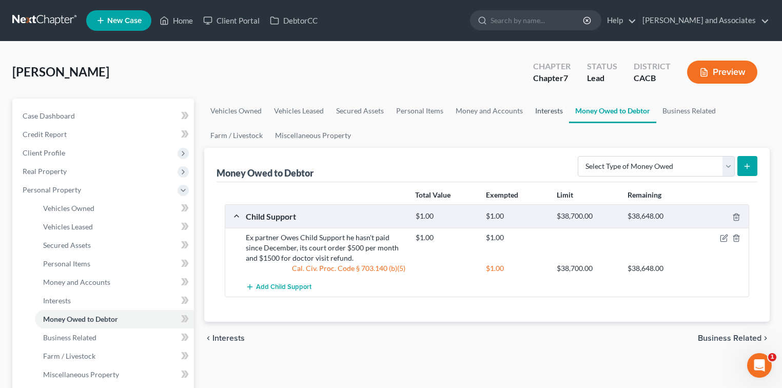
click at [544, 109] on link "Interests" at bounding box center [549, 111] width 40 height 25
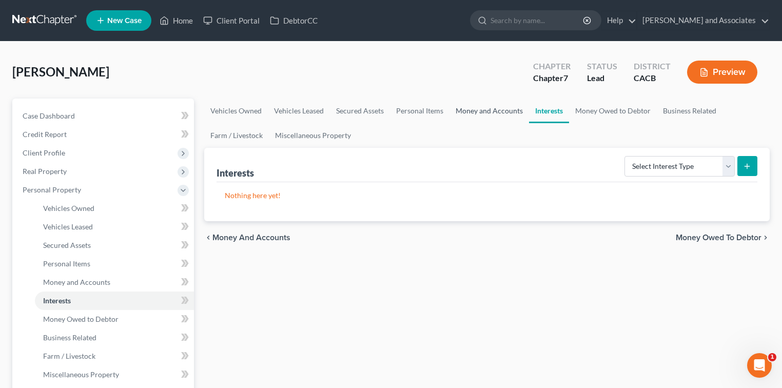
click at [507, 109] on link "Money and Accounts" at bounding box center [490, 111] width 80 height 25
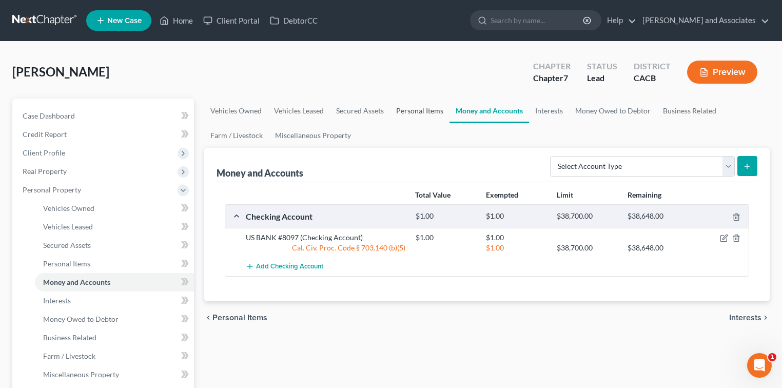
click at [429, 109] on link "Personal Items" at bounding box center [420, 111] width 60 height 25
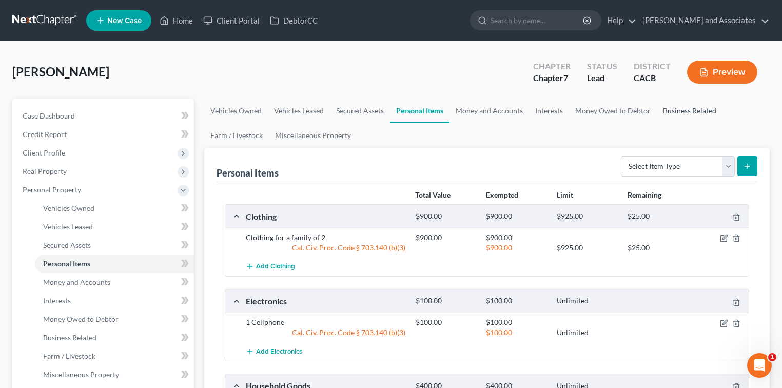
click at [684, 107] on link "Business Related" at bounding box center [690, 111] width 66 height 25
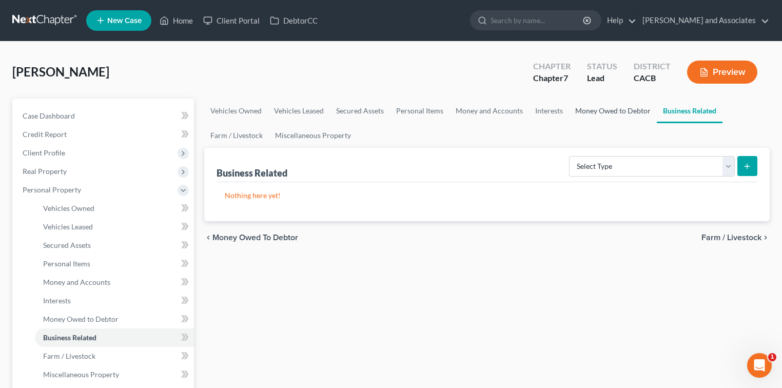
click at [614, 111] on link "Money Owed to Debtor" at bounding box center [613, 111] width 88 height 25
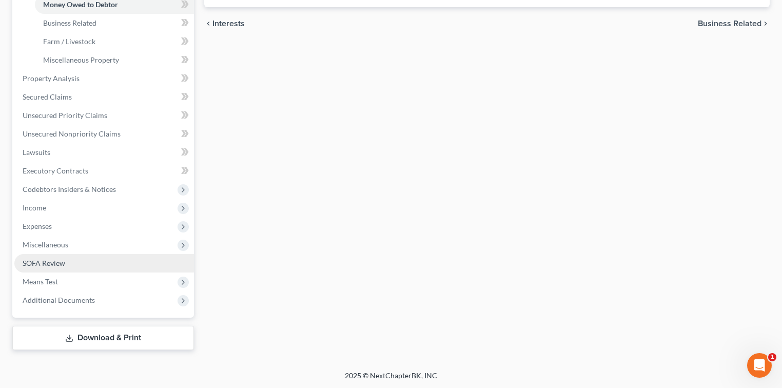
click at [63, 263] on span "SOFA Review" at bounding box center [44, 263] width 43 height 9
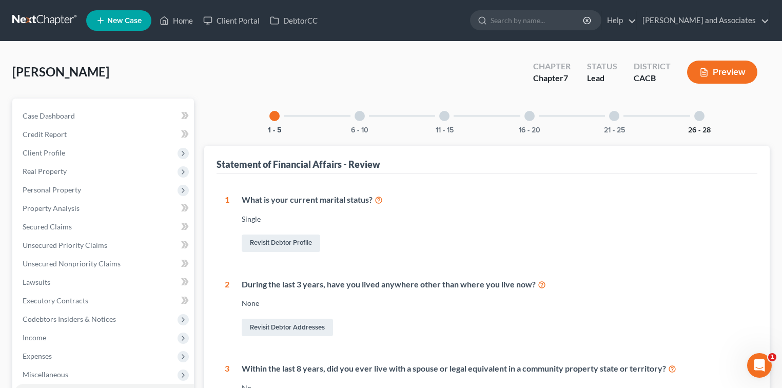
click at [696, 127] on button "26 - 28" at bounding box center [699, 130] width 23 height 7
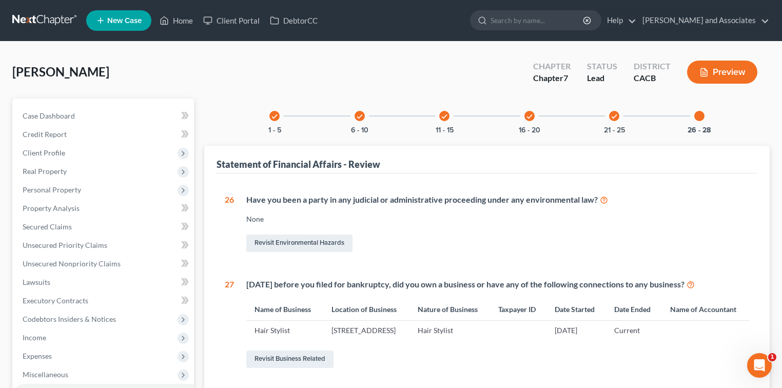
click at [606, 123] on div "check 21 - 25" at bounding box center [614, 116] width 35 height 35
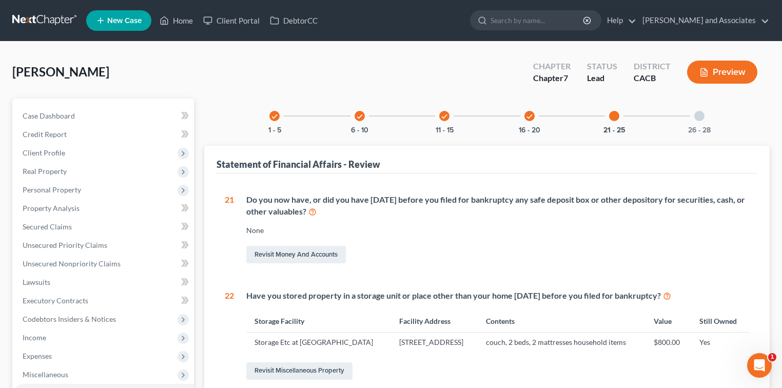
click at [526, 122] on div "check 16 - 20" at bounding box center [529, 116] width 35 height 35
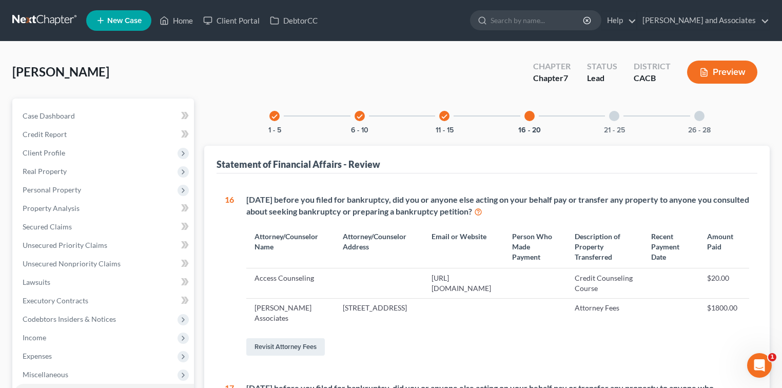
click at [442, 122] on div "check 11 - 15" at bounding box center [444, 116] width 35 height 35
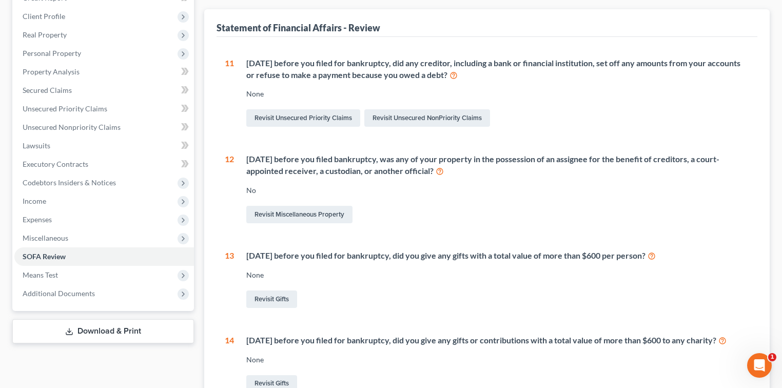
scroll to position [68, 0]
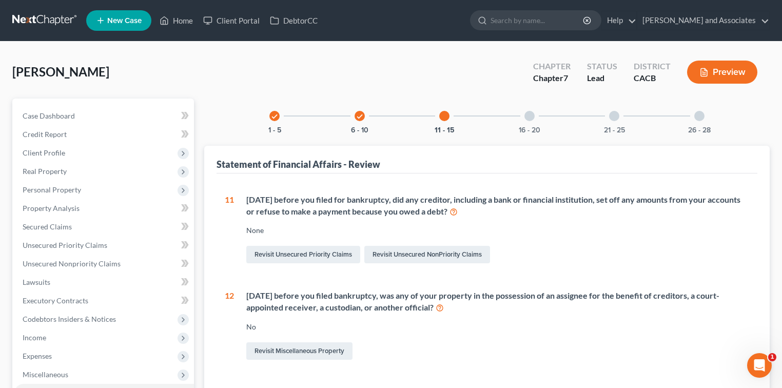
click at [442, 117] on div at bounding box center [444, 116] width 10 height 10
click at [354, 120] on div "check 6 - 10" at bounding box center [359, 116] width 35 height 35
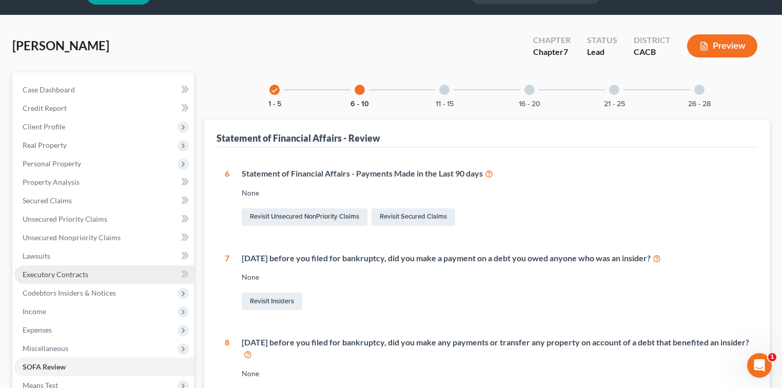
scroll to position [68, 0]
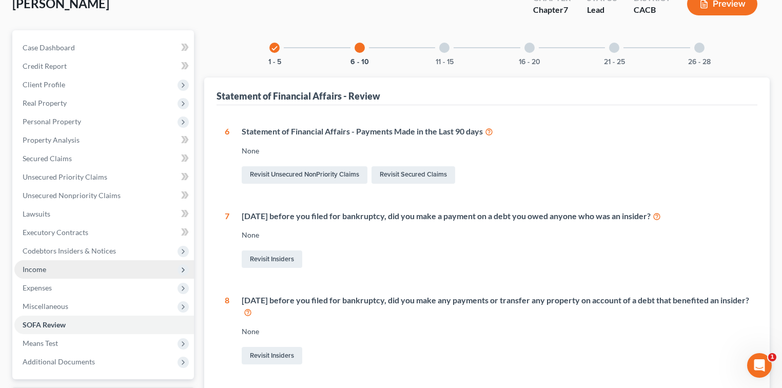
click at [64, 268] on span "Income" at bounding box center [104, 269] width 180 height 18
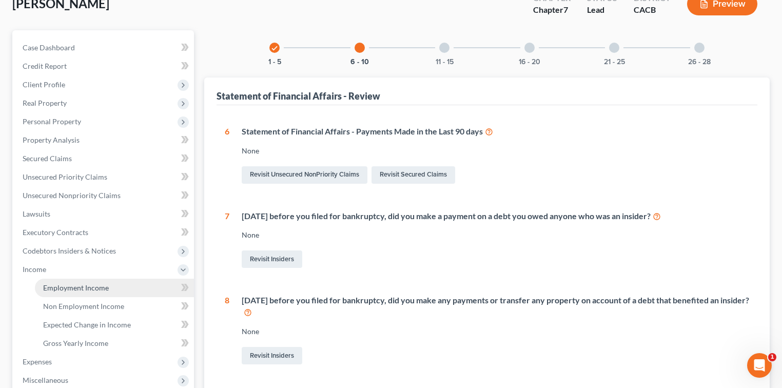
click at [108, 280] on link "Employment Income" at bounding box center [114, 288] width 159 height 18
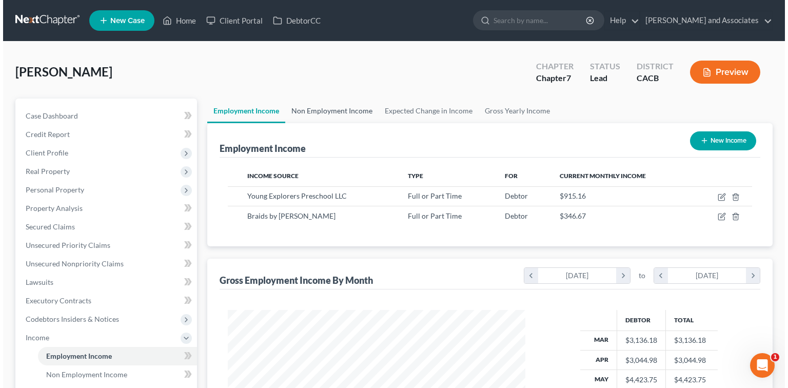
scroll to position [183, 318]
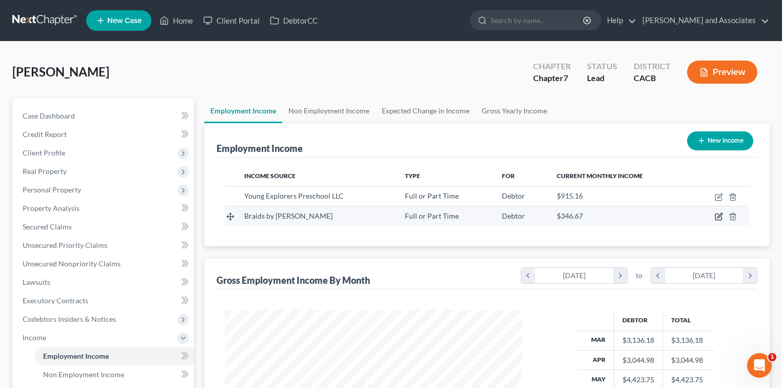
click at [719, 217] on icon "button" at bounding box center [720, 216] width 5 height 5
select select "0"
select select "4"
select select "3"
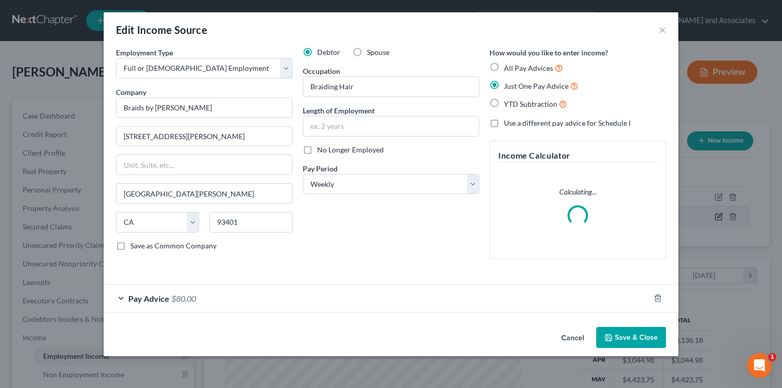
scroll to position [183, 320]
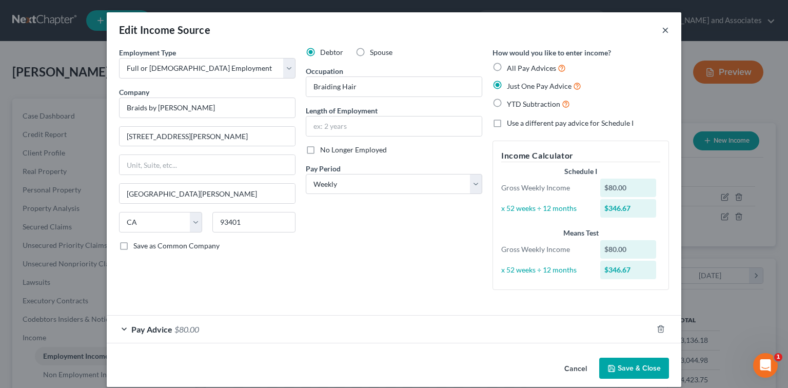
click at [666, 33] on button "×" at bounding box center [665, 30] width 7 height 12
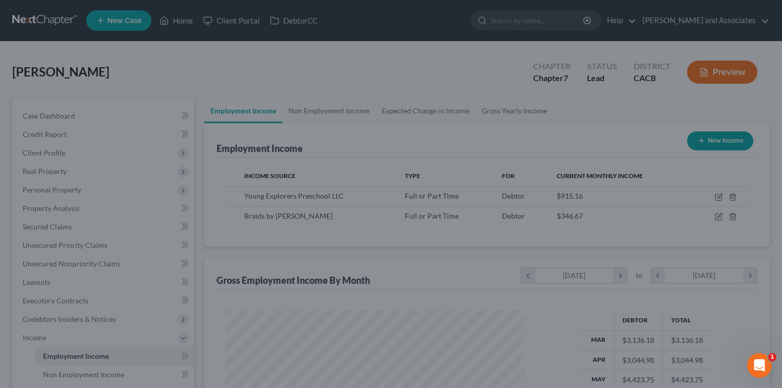
scroll to position [513153, 513018]
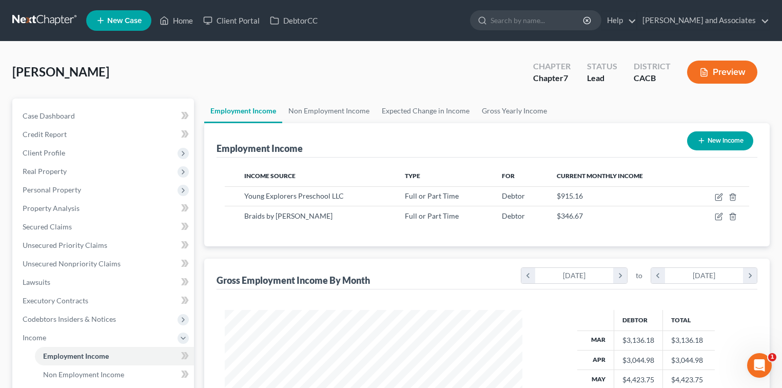
click at [61, 24] on link at bounding box center [45, 20] width 66 height 18
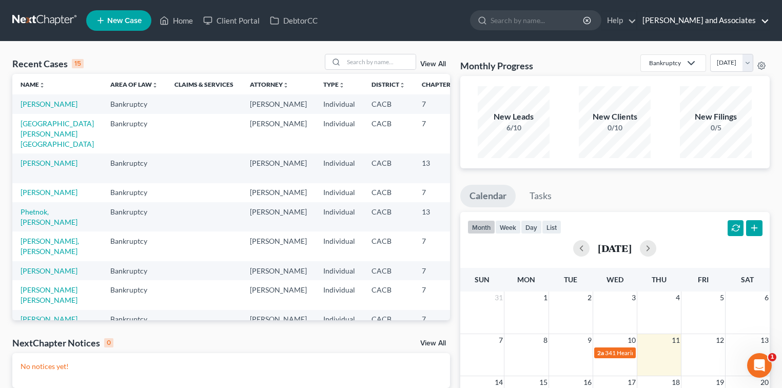
click at [676, 15] on link "[PERSON_NAME] and Associates" at bounding box center [704, 20] width 132 height 18
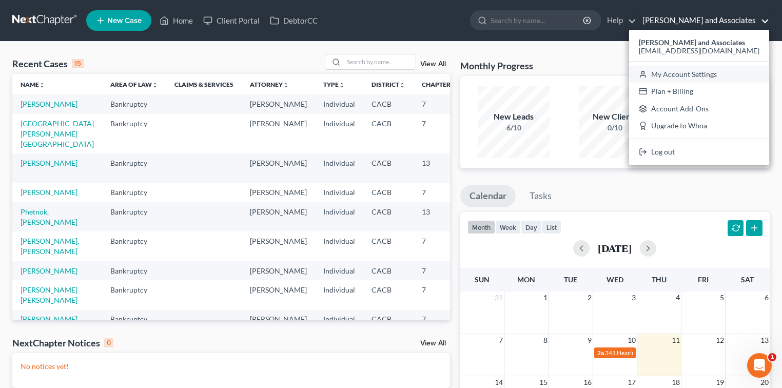
click at [688, 78] on link "My Account Settings" at bounding box center [699, 74] width 140 height 17
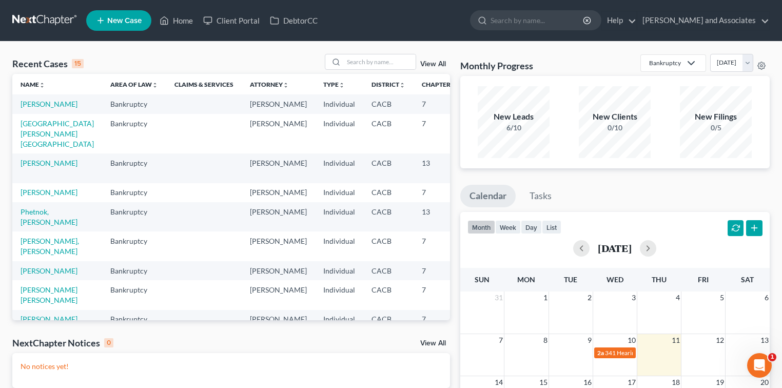
select select "23"
select select "4"
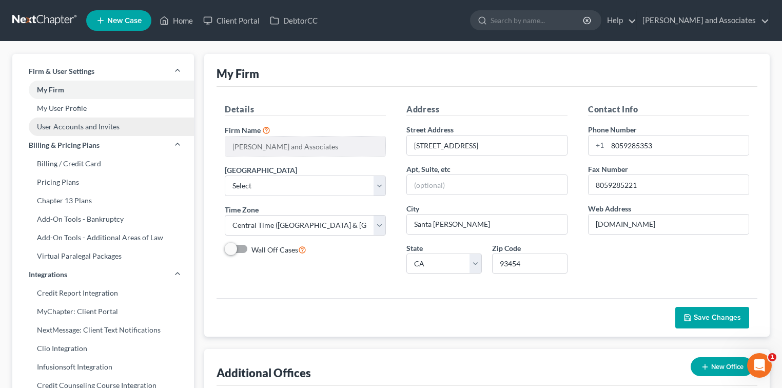
click at [83, 130] on link "User Accounts and Invites" at bounding box center [103, 127] width 182 height 18
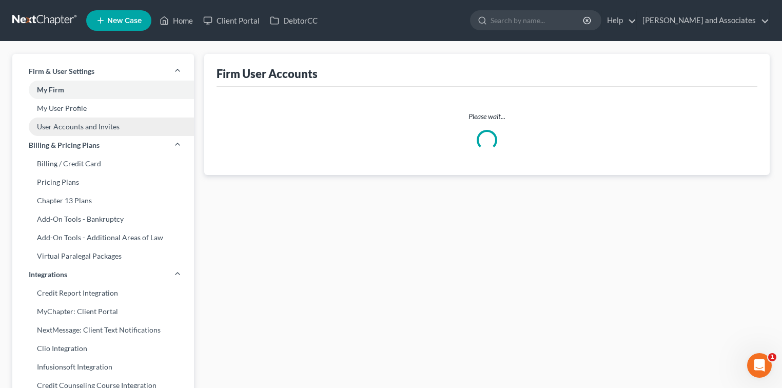
select select "1"
select select "0"
select select "1"
select select "2"
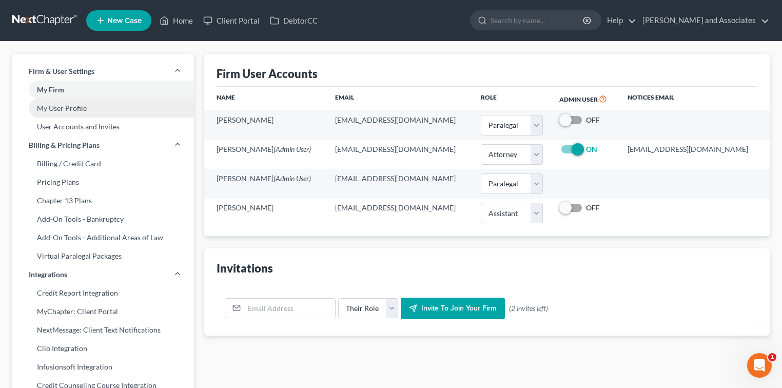
click at [75, 106] on link "My User Profile" at bounding box center [103, 108] width 182 height 18
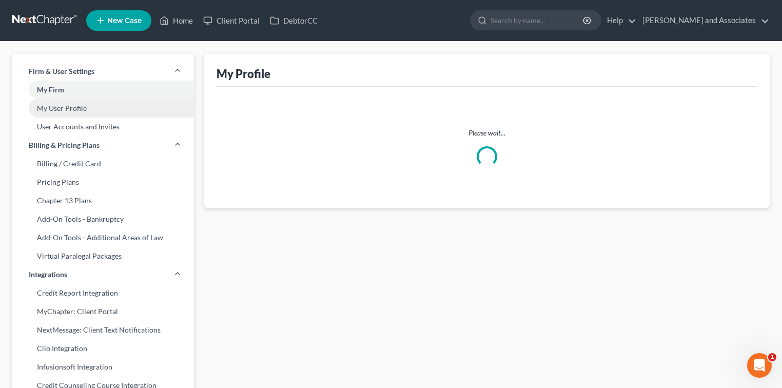
select select "4"
select select "paralegal"
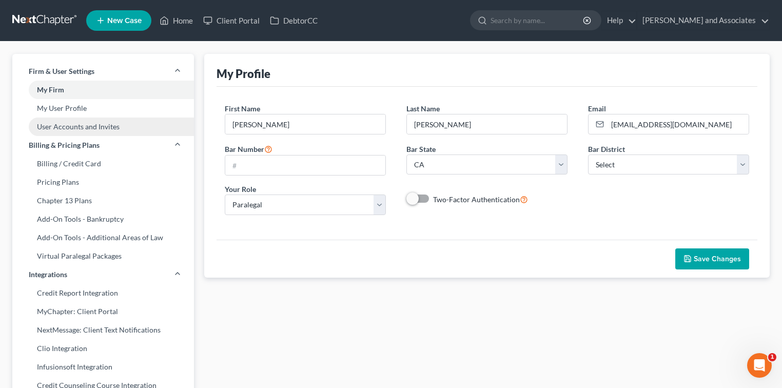
click at [70, 123] on link "User Accounts and Invites" at bounding box center [103, 127] width 182 height 18
select select "1"
select select "0"
select select "1"
select select "2"
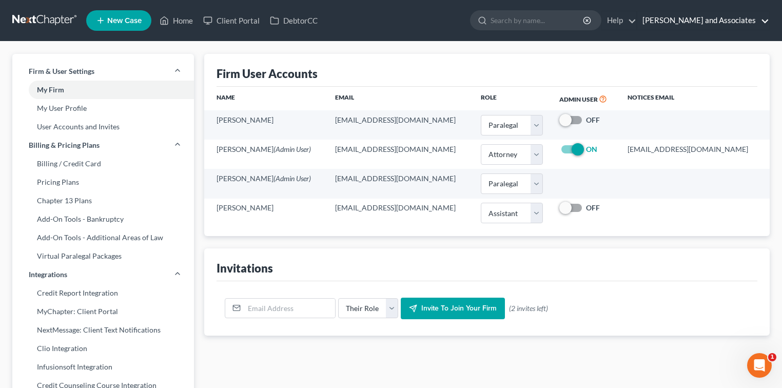
click at [736, 22] on link "[PERSON_NAME] and Associates" at bounding box center [704, 20] width 132 height 18
